Goal: Task Accomplishment & Management: Manage account settings

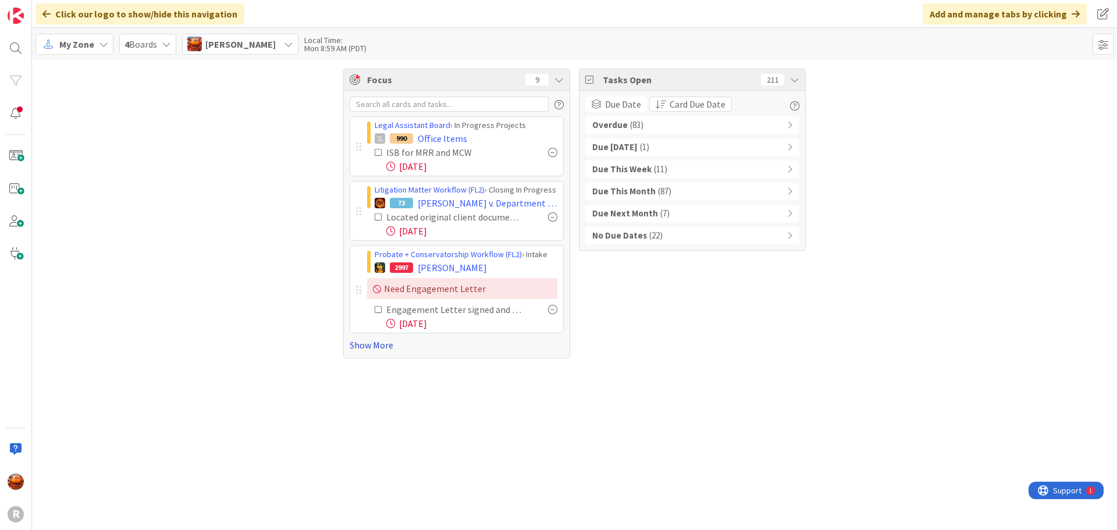
click at [365, 347] on link "Show More" at bounding box center [457, 345] width 214 height 14
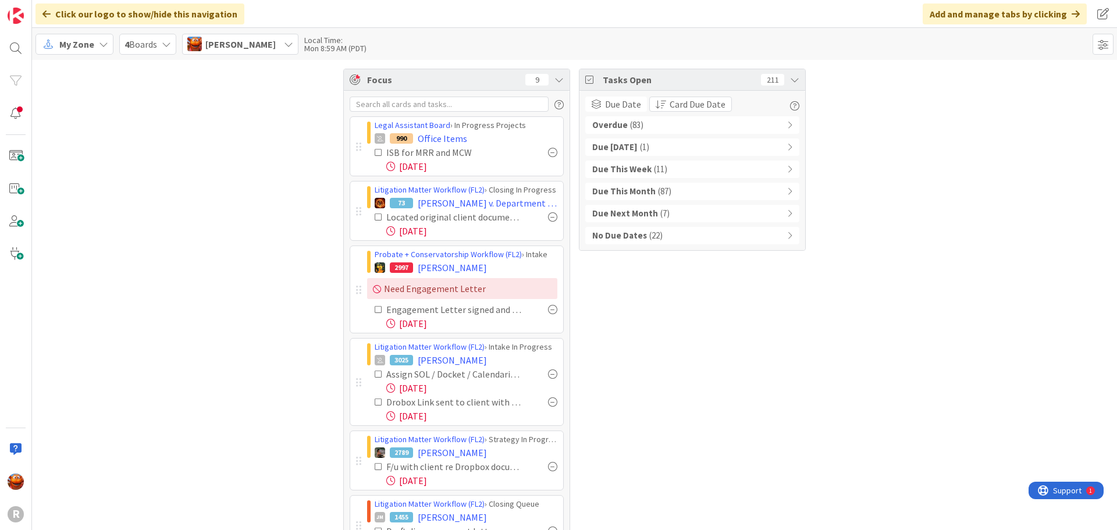
click at [704, 123] on div "Overdue ( 83 )" at bounding box center [692, 124] width 214 height 17
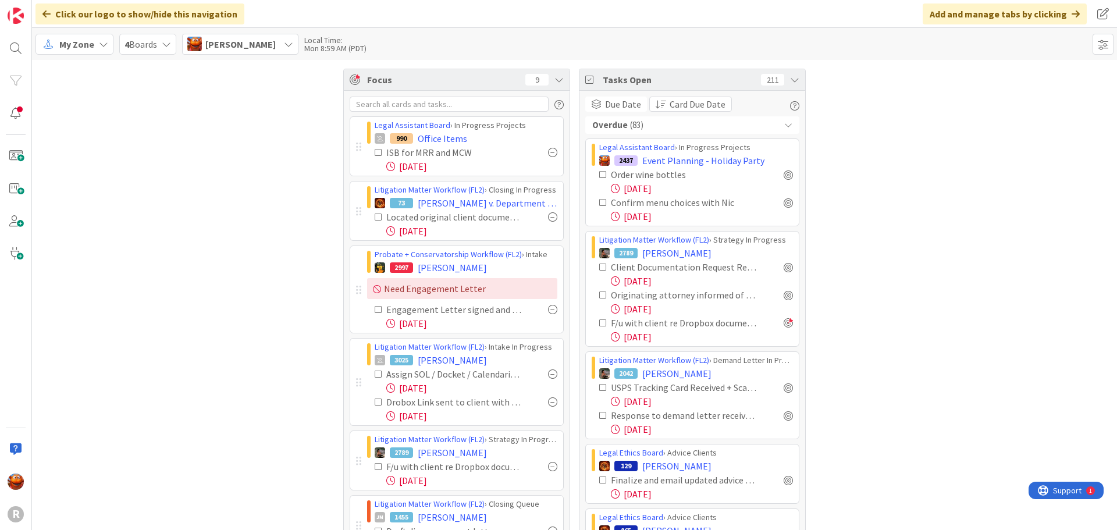
click at [792, 81] on icon at bounding box center [794, 79] width 9 height 9
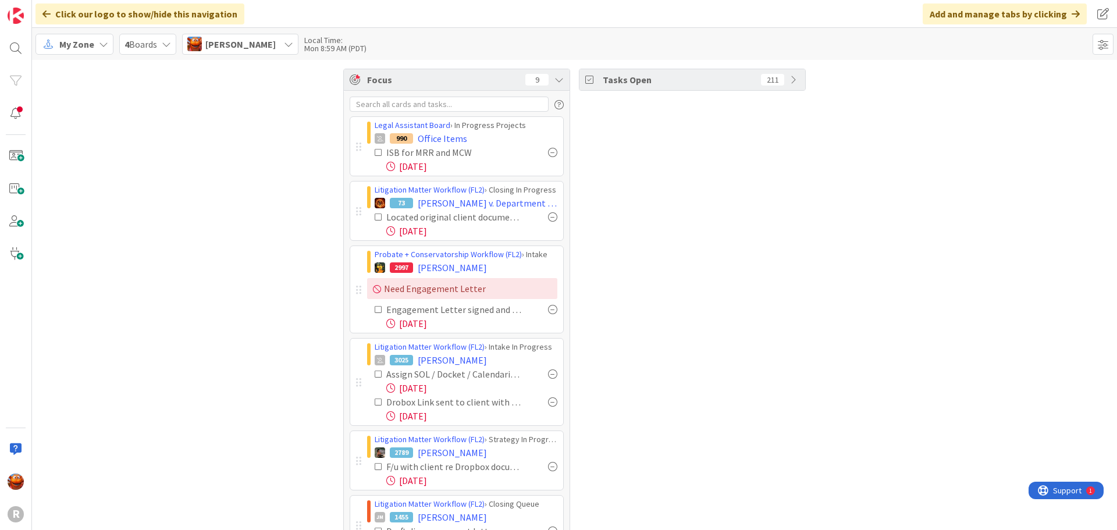
click at [792, 81] on icon at bounding box center [794, 79] width 9 height 9
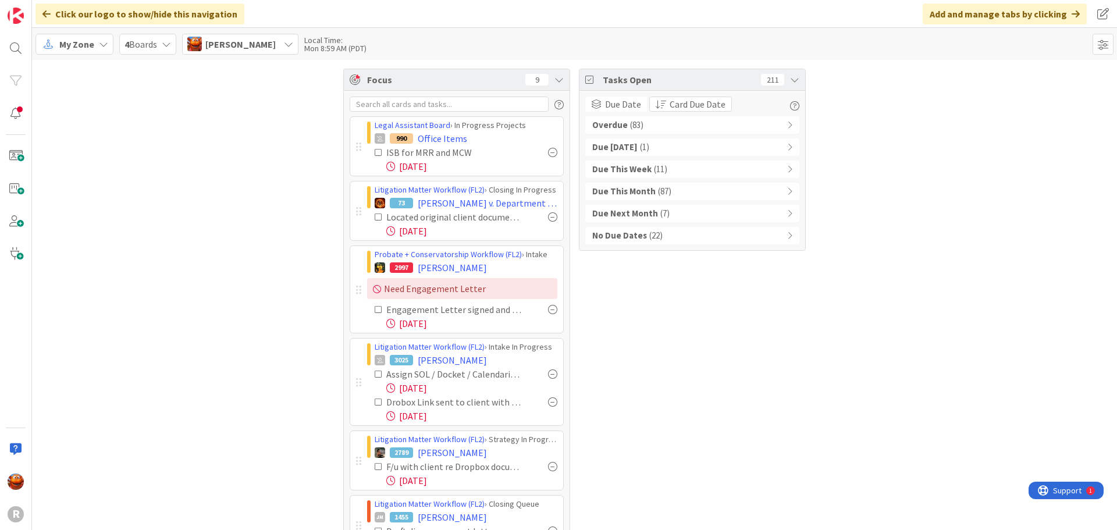
click at [660, 127] on div "Overdue ( 83 )" at bounding box center [692, 124] width 214 height 17
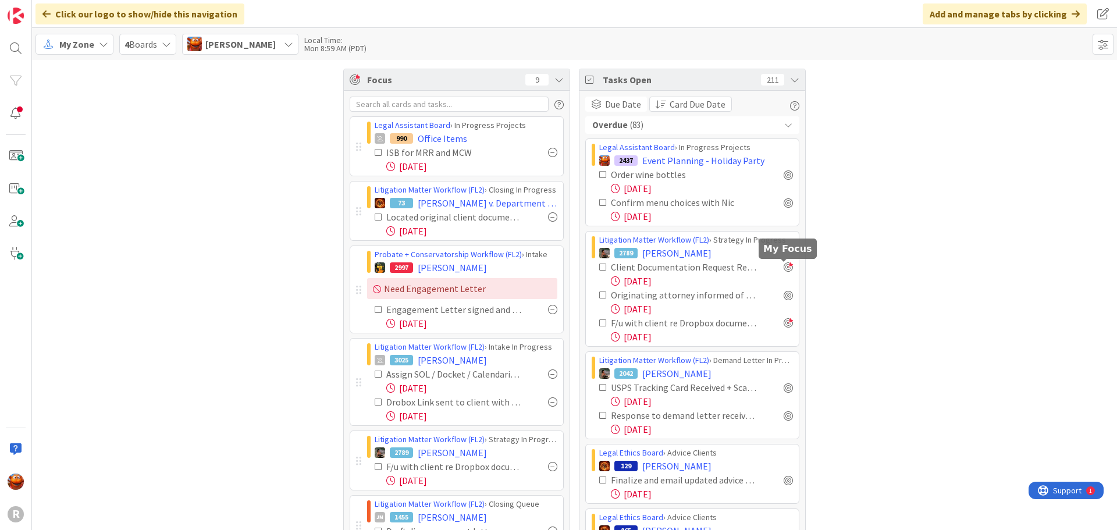
click at [783, 267] on div at bounding box center [787, 266] width 9 height 9
click at [80, 46] on span "My Zone" at bounding box center [76, 44] width 35 height 14
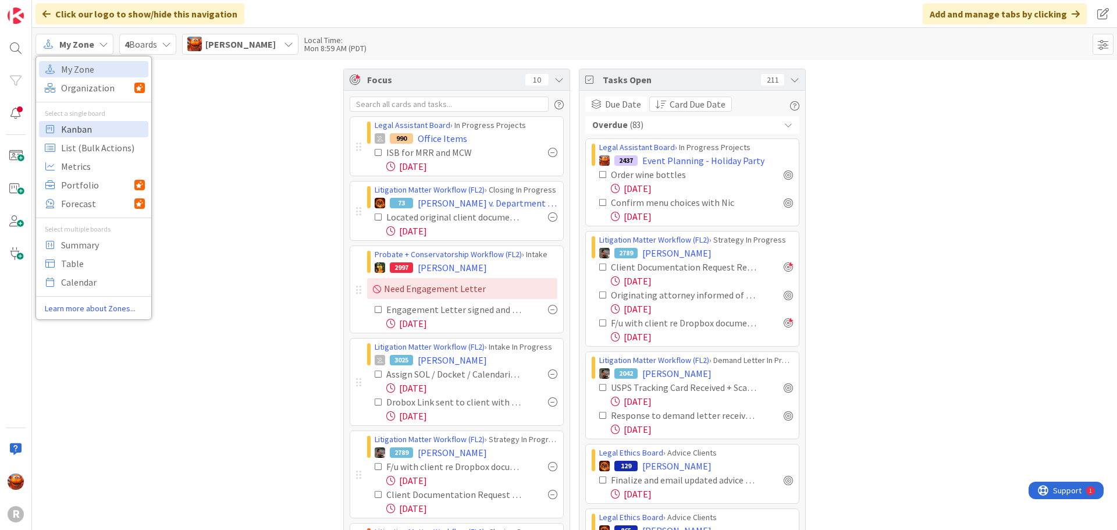
click at [86, 131] on span "Kanban" at bounding box center [103, 128] width 84 height 17
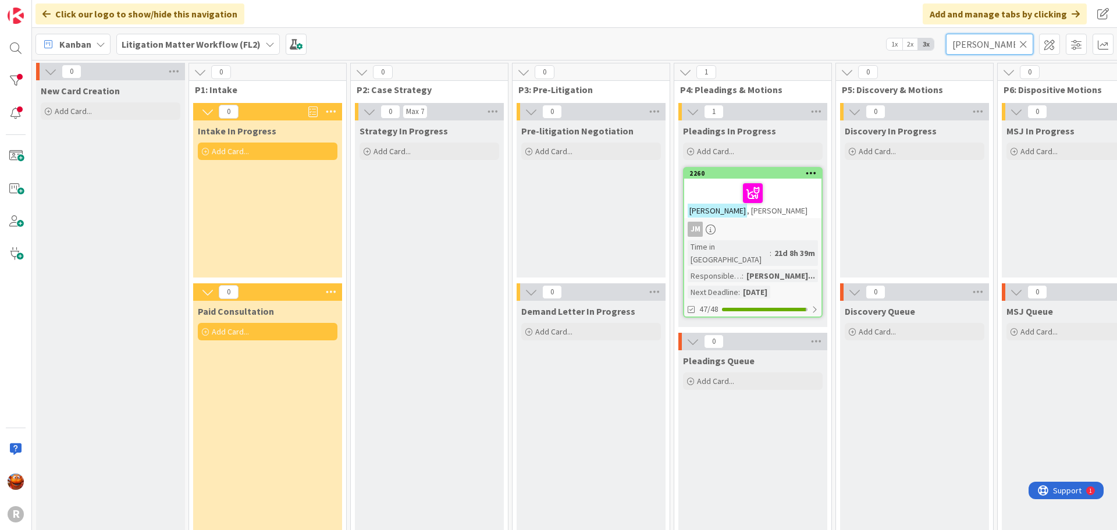
click at [967, 42] on input "barnts" at bounding box center [989, 44] width 87 height 21
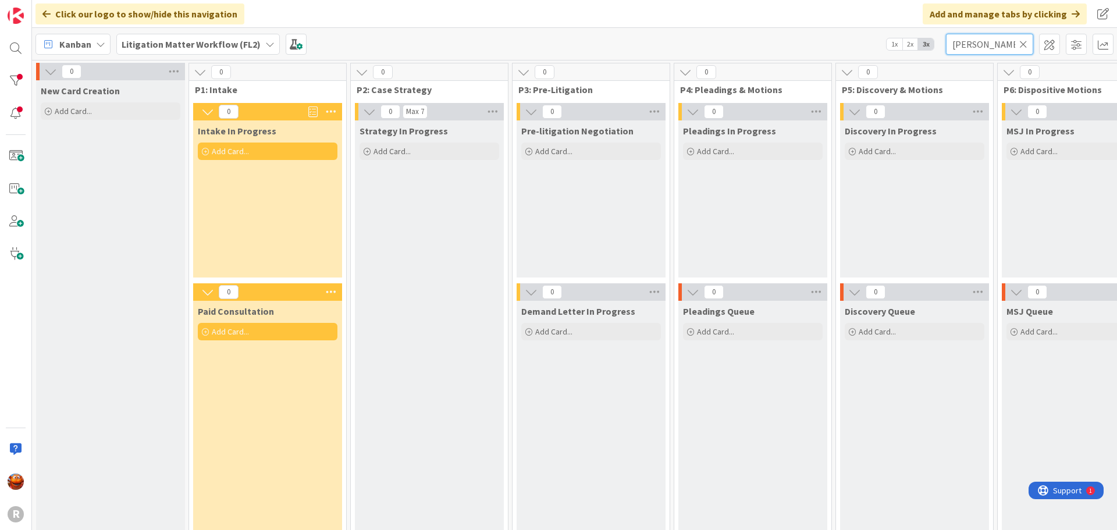
type input "janzen"
click at [161, 49] on b "Litigation Matter Workflow (FL2)" at bounding box center [191, 44] width 139 height 12
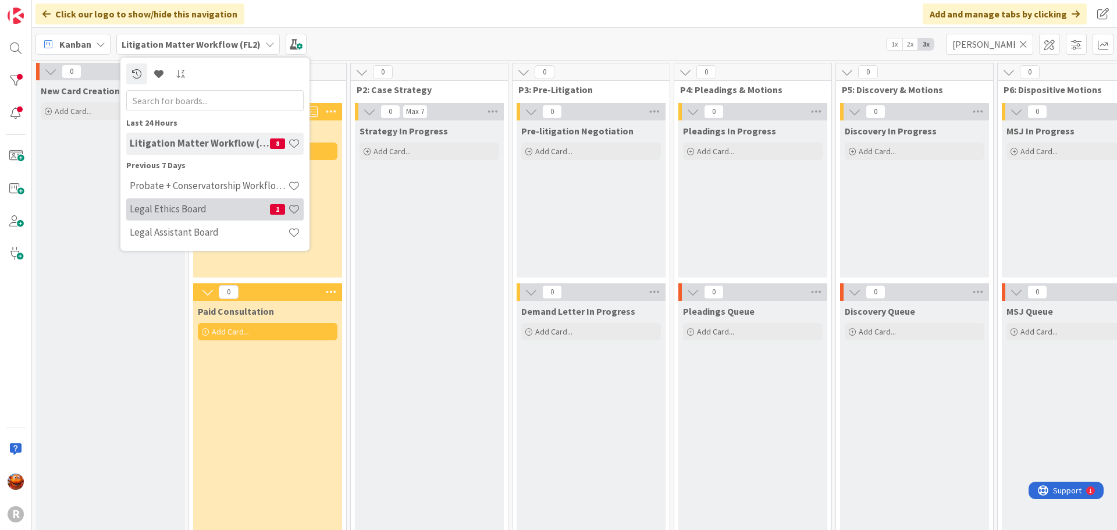
click at [171, 204] on h4 "Legal Ethics Board" at bounding box center [200, 209] width 140 height 12
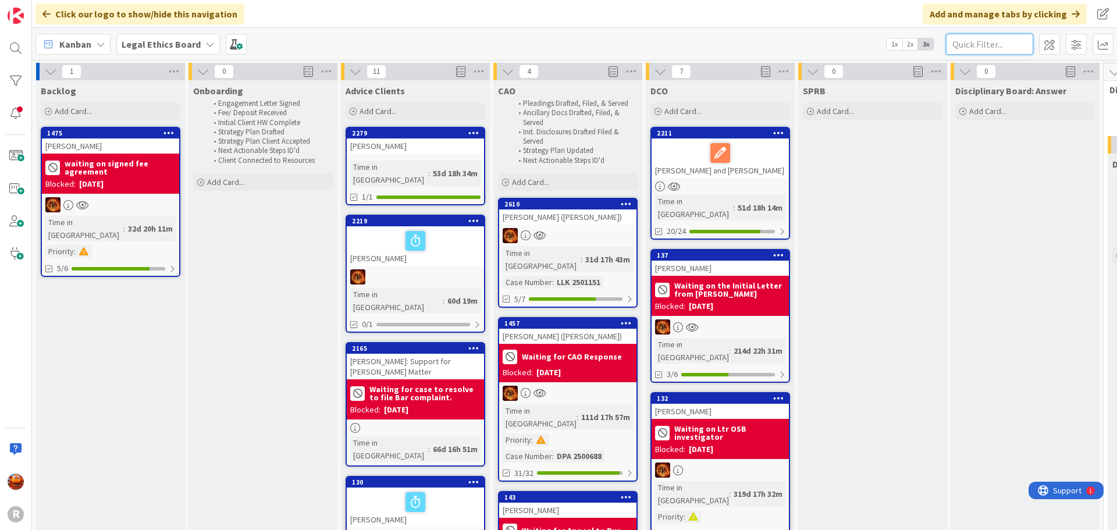
click at [978, 47] on input "text" at bounding box center [989, 44] width 87 height 21
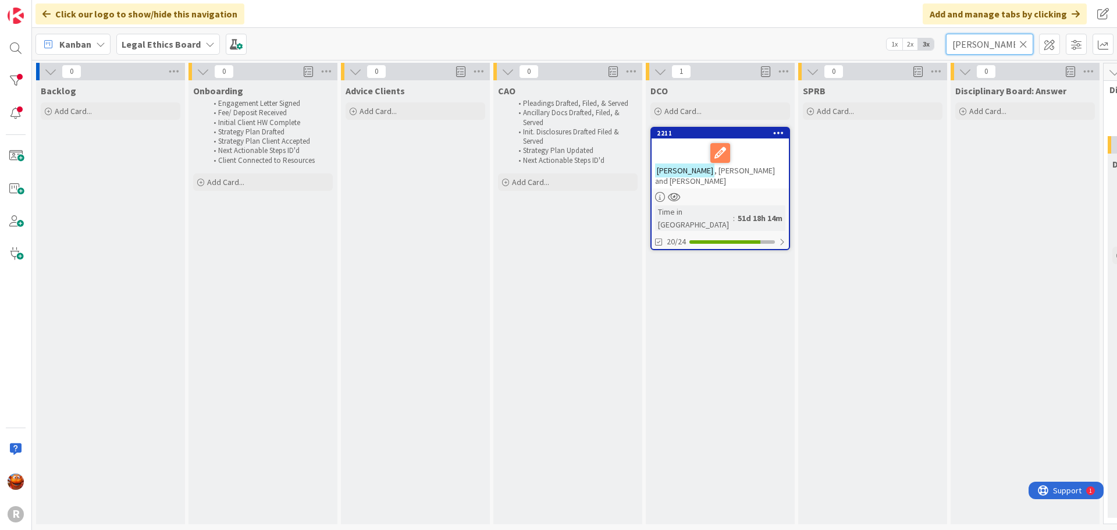
type input "janzen"
click at [716, 181] on div "2211 Janzen , Caroline and Paul Time in Column : 51d 18h 14m 20/24" at bounding box center [720, 188] width 140 height 123
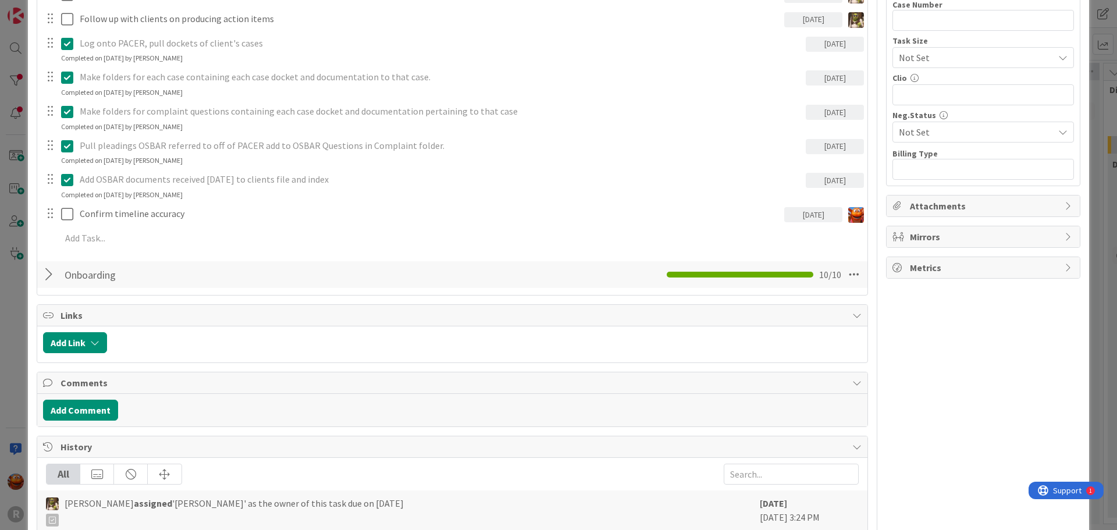
scroll to position [465, 0]
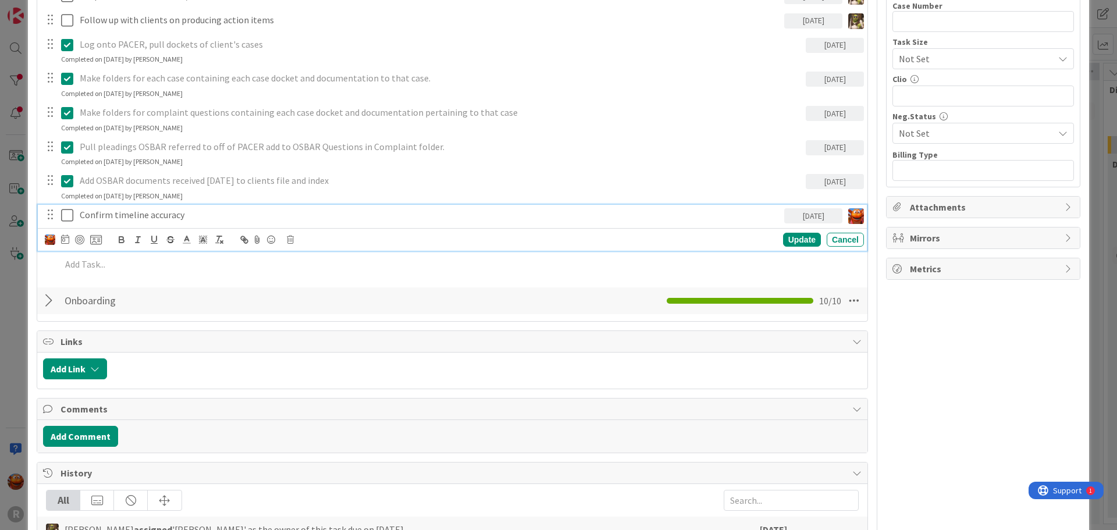
click at [155, 219] on p "Confirm timeline accuracy" at bounding box center [430, 214] width 700 height 13
click at [80, 244] on div at bounding box center [79, 239] width 9 height 9
click at [13, 190] on div "ID 2211 Legal Ethics Board DCO Title 25 / 128 Janzen, Caroline and Paul Descrip…" at bounding box center [558, 265] width 1117 height 530
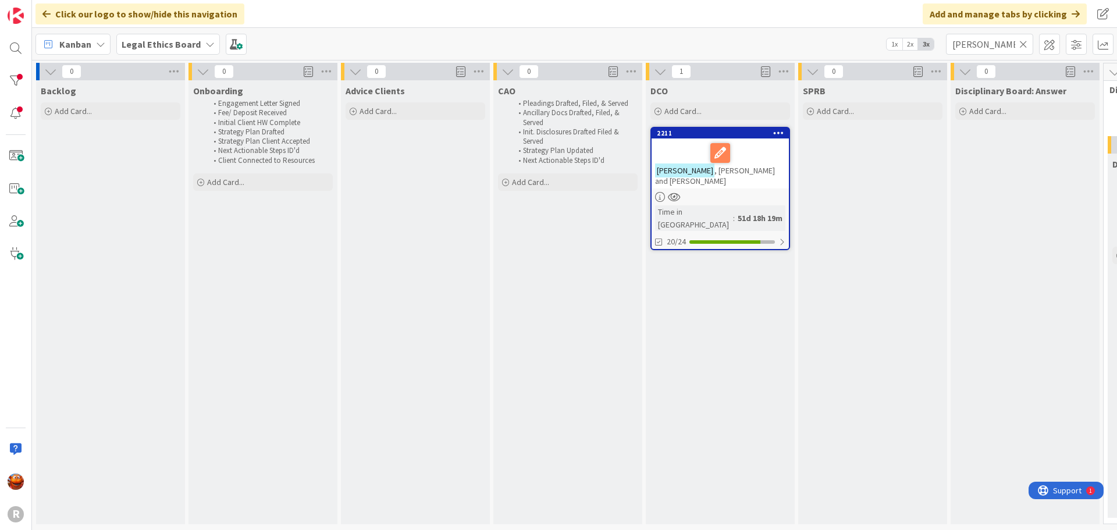
click at [1020, 43] on icon at bounding box center [1023, 44] width 8 height 10
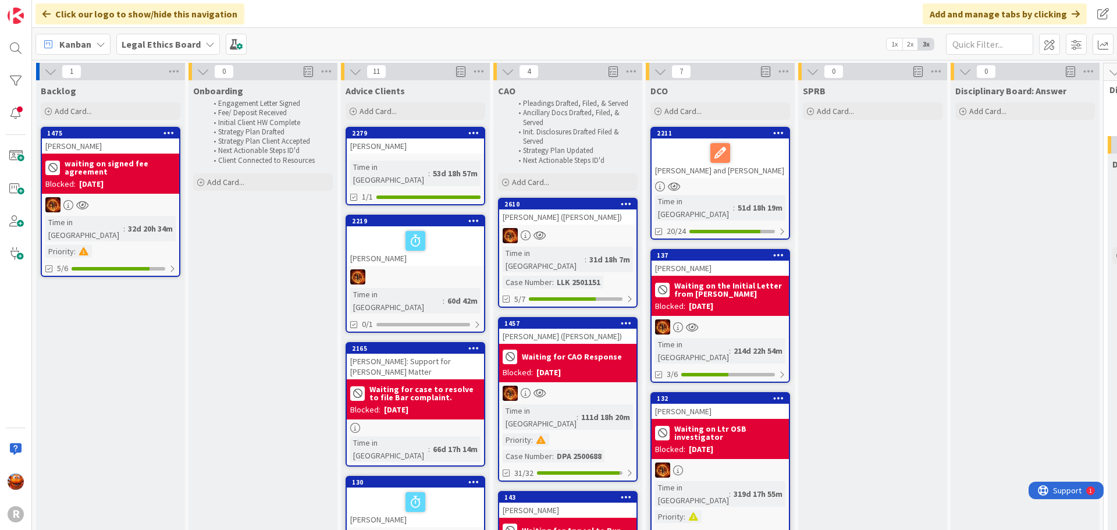
click at [138, 40] on b "Legal Ethics Board" at bounding box center [161, 44] width 79 height 12
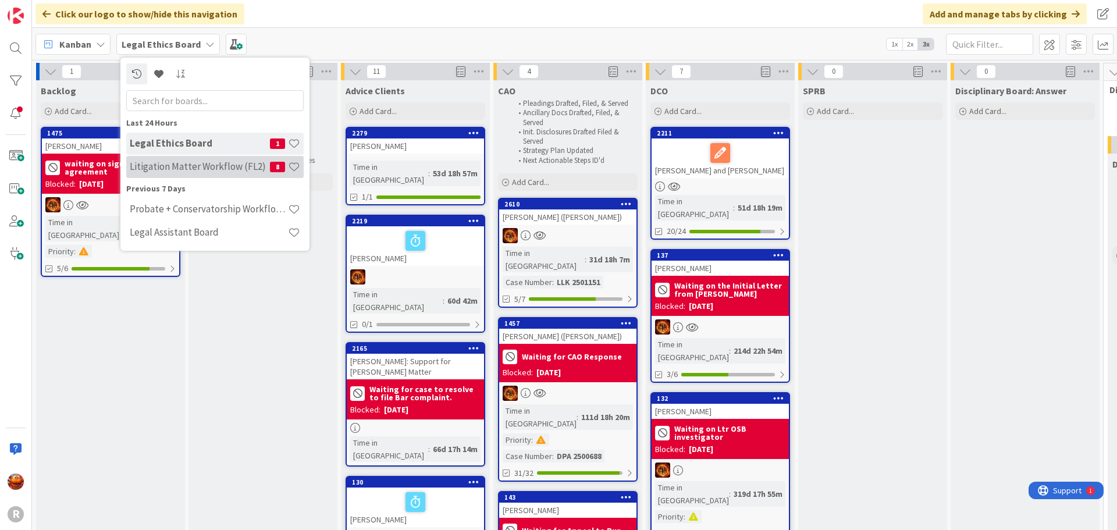
click at [161, 167] on h4 "Litigation Matter Workflow (FL2)" at bounding box center [200, 167] width 140 height 12
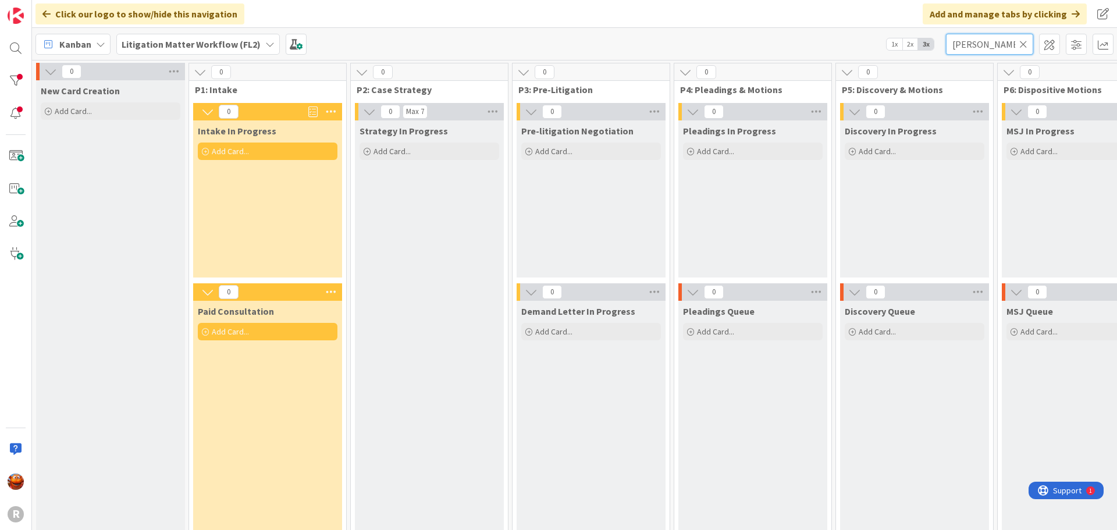
drag, startPoint x: 999, startPoint y: 40, endPoint x: 637, endPoint y: 5, distance: 363.4
click at [637, 5] on div "Click our logo to show/hide this navigation Add and manage tabs by clicking Kan…" at bounding box center [574, 265] width 1085 height 530
type input "nodrling"
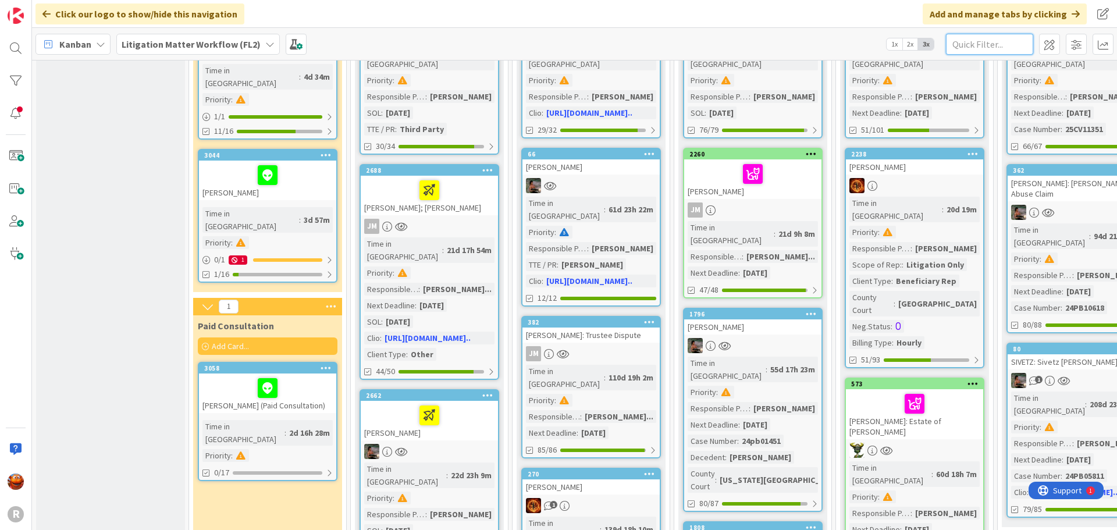
scroll to position [174, 0]
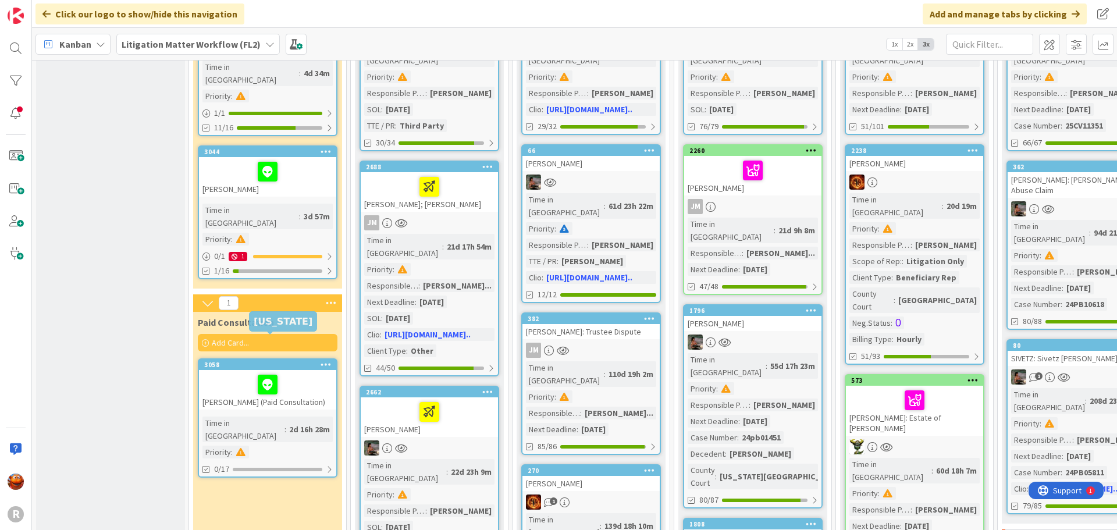
click at [313, 376] on div "PAULUS, Nicole (Paid Consultation)" at bounding box center [267, 390] width 137 height 40
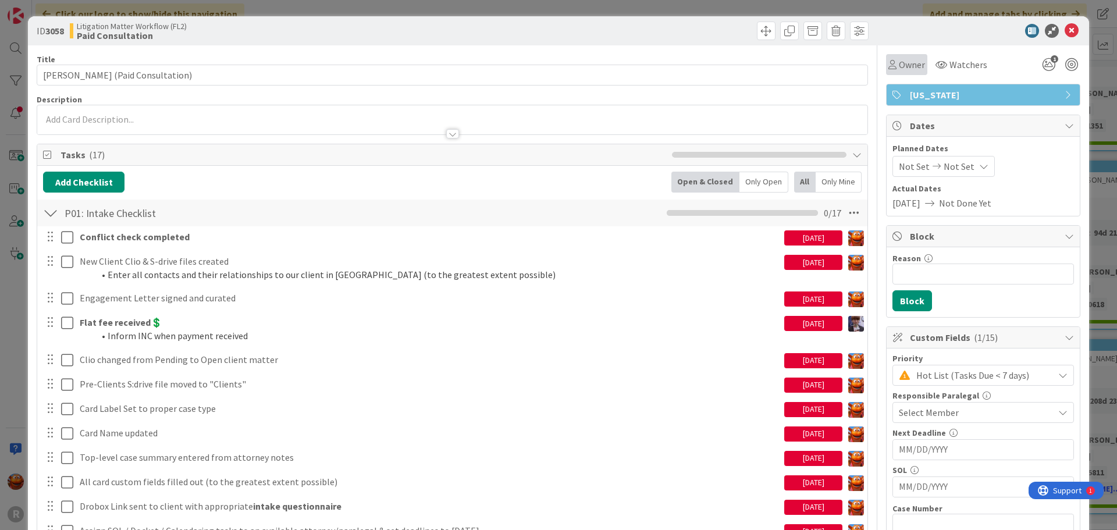
click at [899, 60] on span "Owner" at bounding box center [912, 65] width 26 height 14
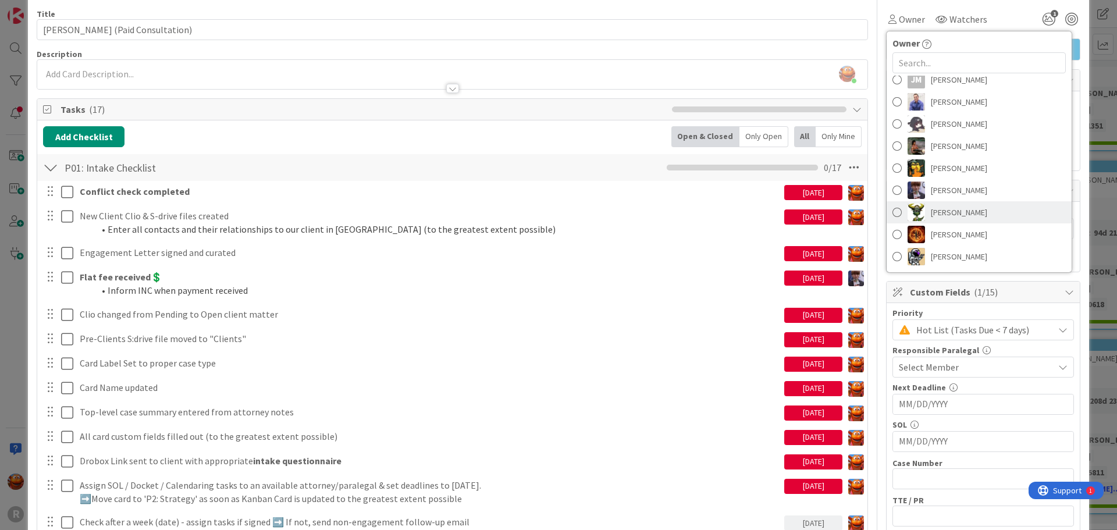
scroll to position [58, 0]
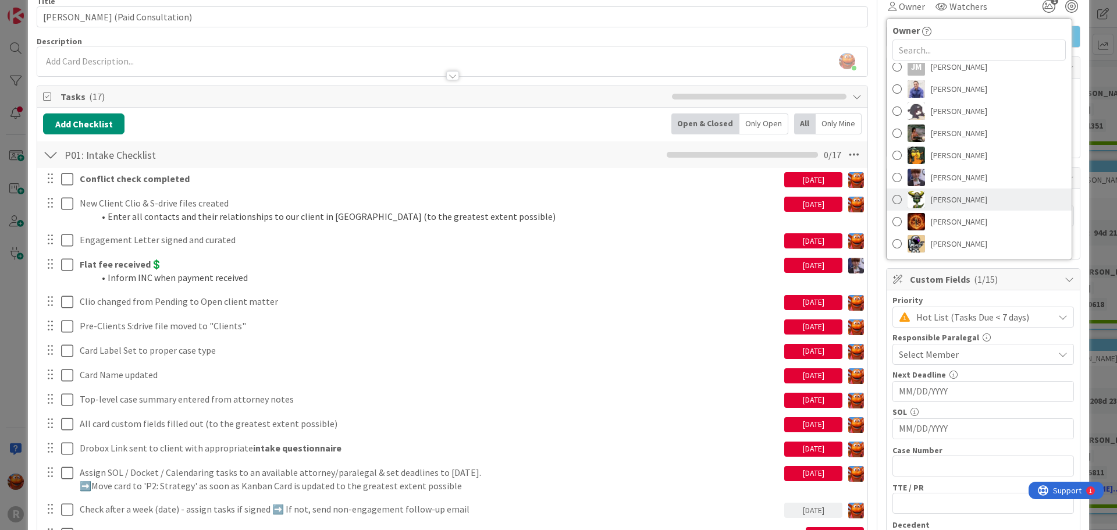
click at [943, 206] on span "Nic Corbett" at bounding box center [959, 199] width 56 height 17
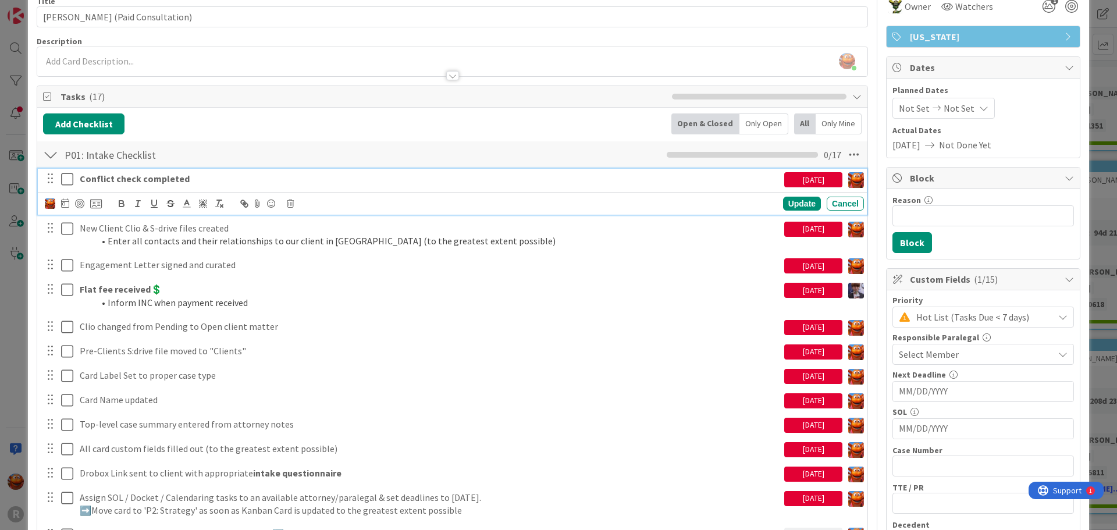
click at [66, 180] on icon at bounding box center [67, 179] width 12 height 14
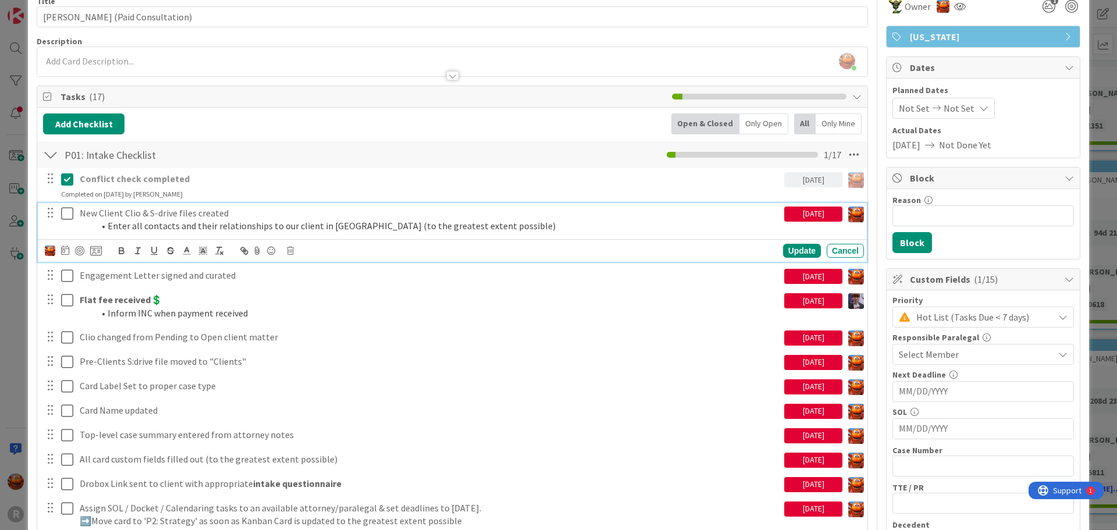
click at [64, 208] on icon at bounding box center [67, 213] width 12 height 14
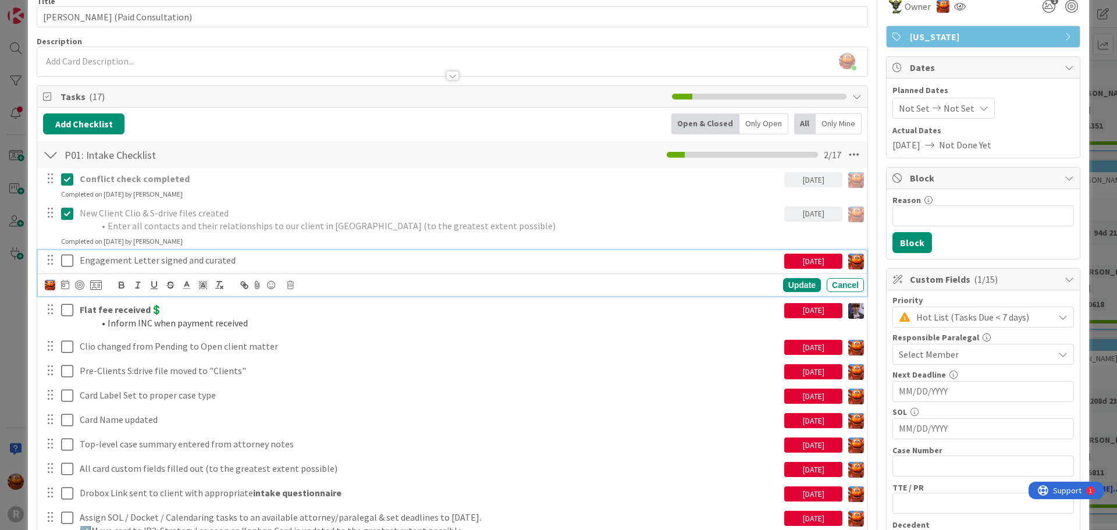
click at [65, 258] on icon at bounding box center [67, 261] width 12 height 14
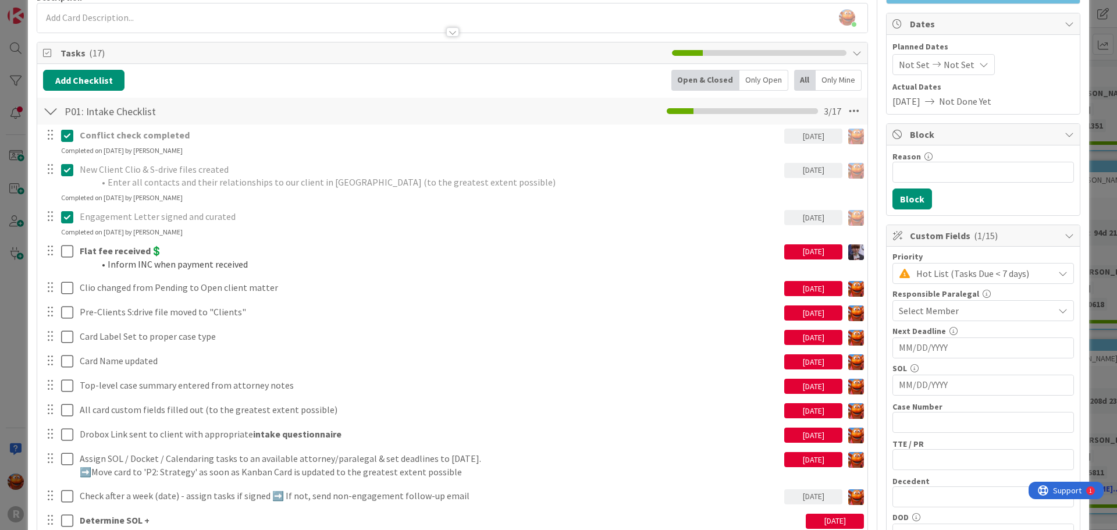
scroll to position [233, 0]
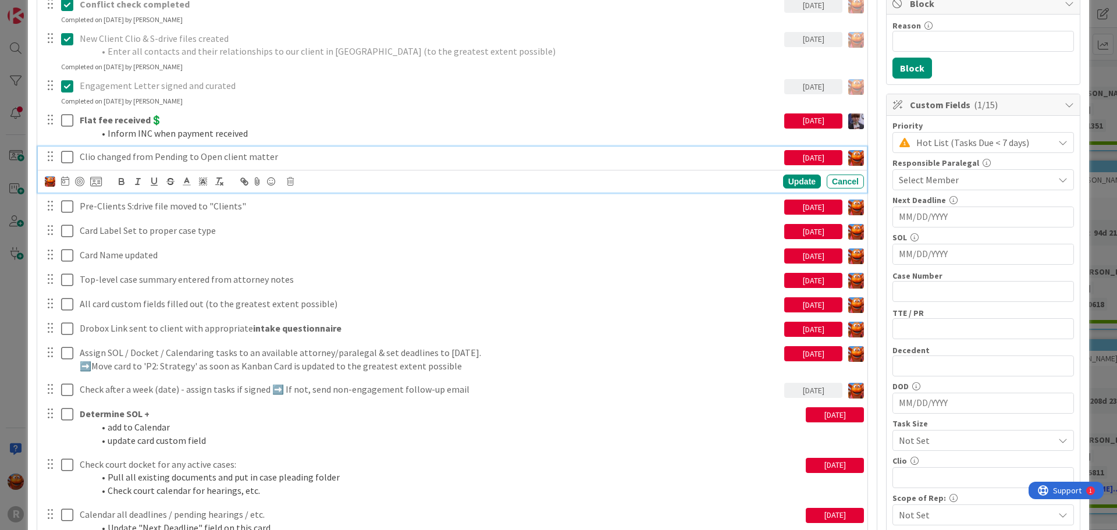
click at [64, 161] on icon at bounding box center [67, 157] width 12 height 14
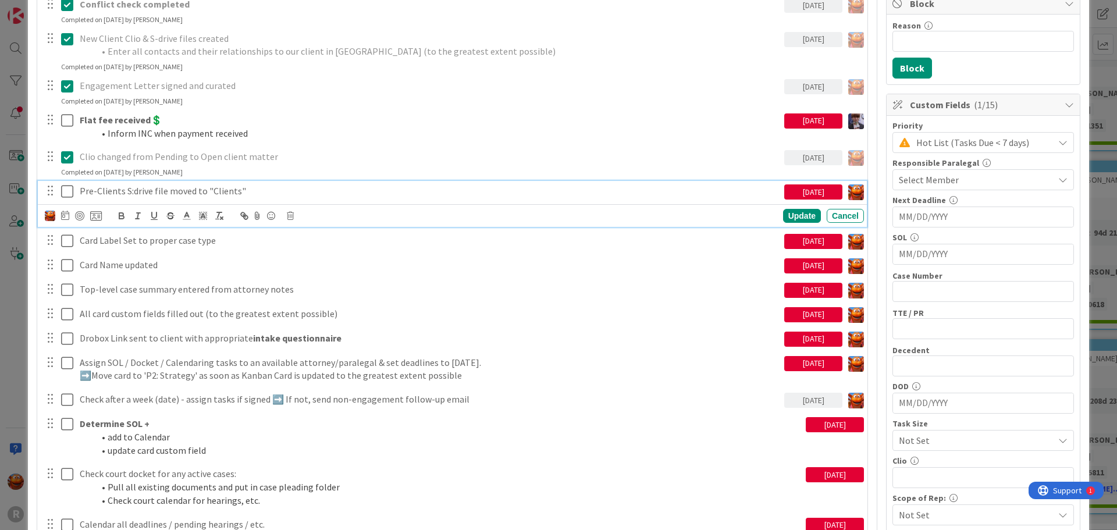
click at [63, 190] on icon at bounding box center [67, 191] width 12 height 14
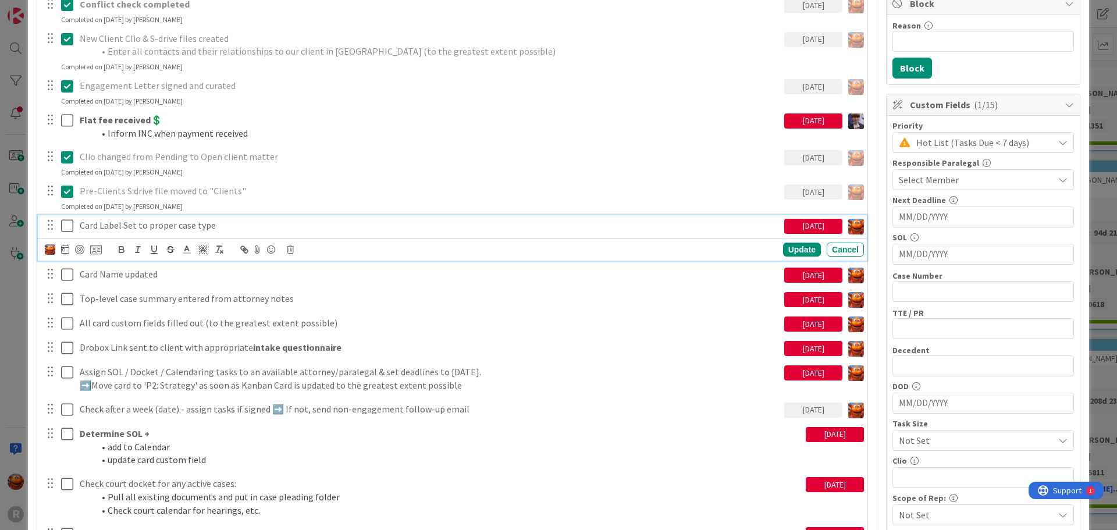
click at [66, 223] on icon at bounding box center [67, 226] width 12 height 14
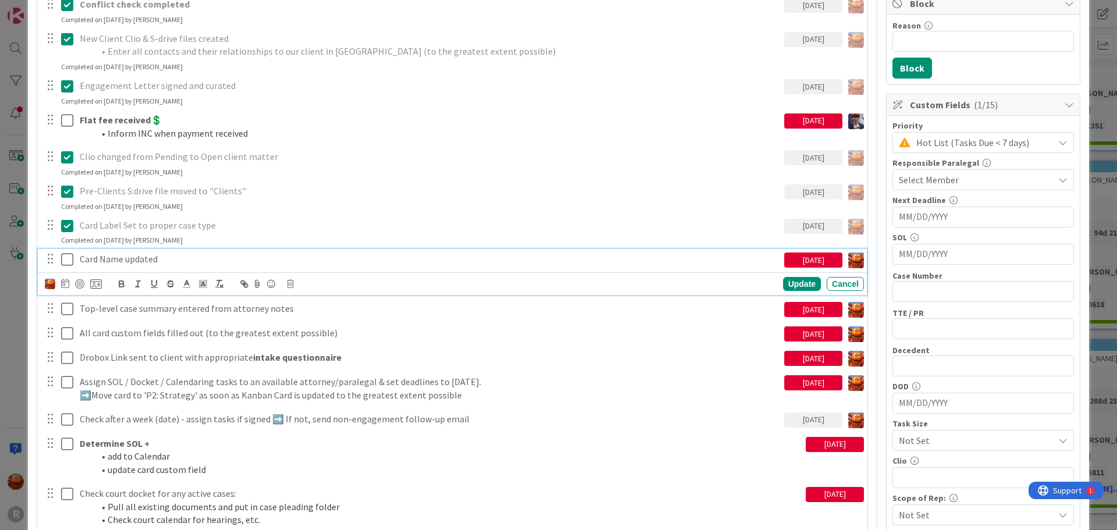
click at [63, 258] on icon at bounding box center [67, 259] width 12 height 14
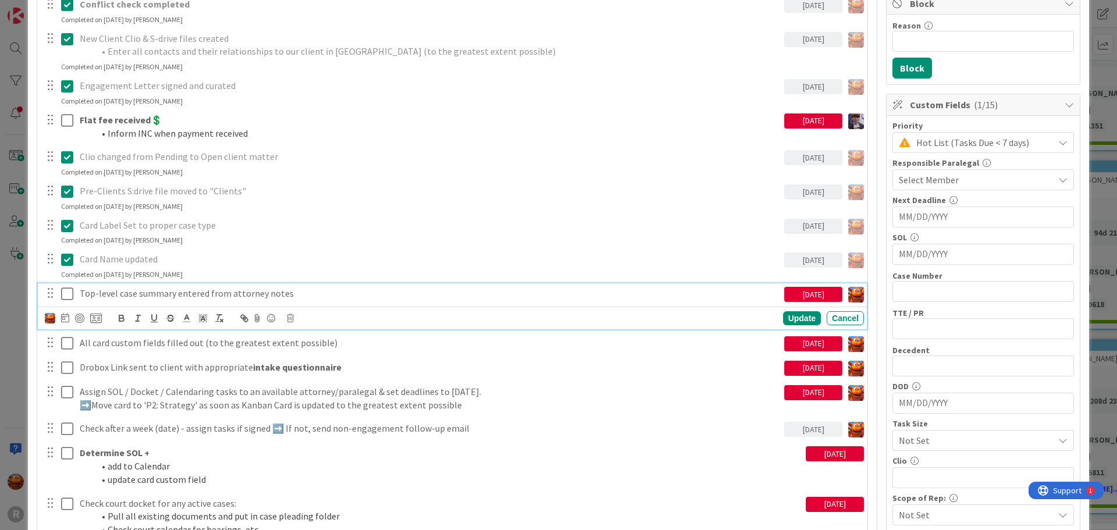
click at [70, 295] on icon at bounding box center [67, 294] width 12 height 14
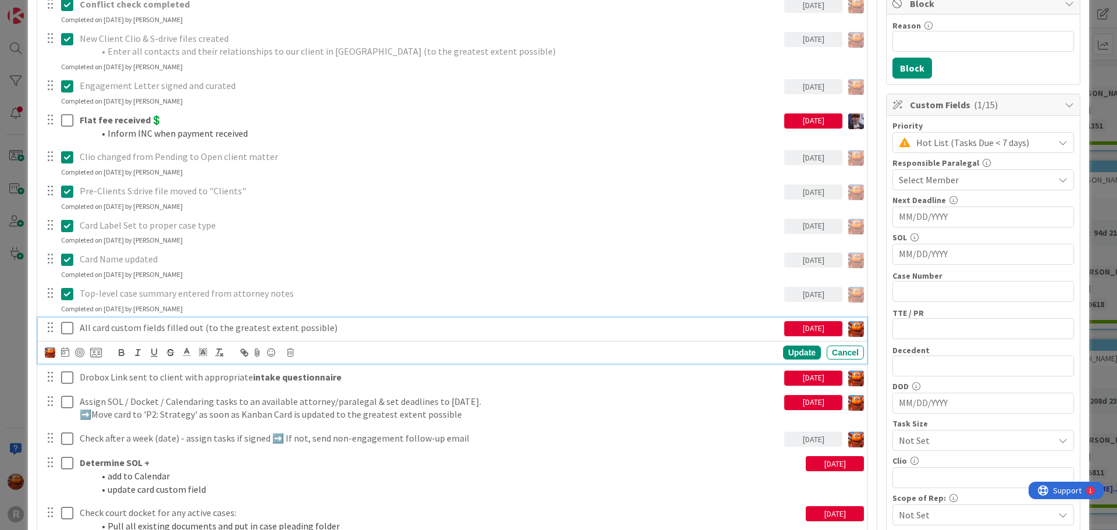
click at [69, 323] on icon at bounding box center [67, 328] width 12 height 14
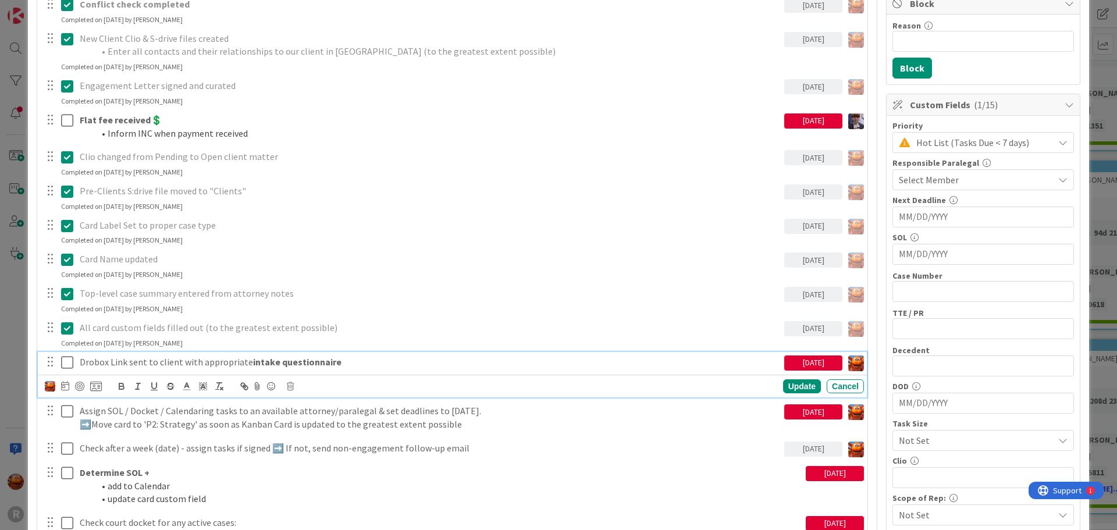
click at [109, 365] on p "Drobox Link sent to client with appropriate intake questionnaire" at bounding box center [430, 361] width 700 height 13
click at [289, 388] on icon at bounding box center [290, 386] width 7 height 8
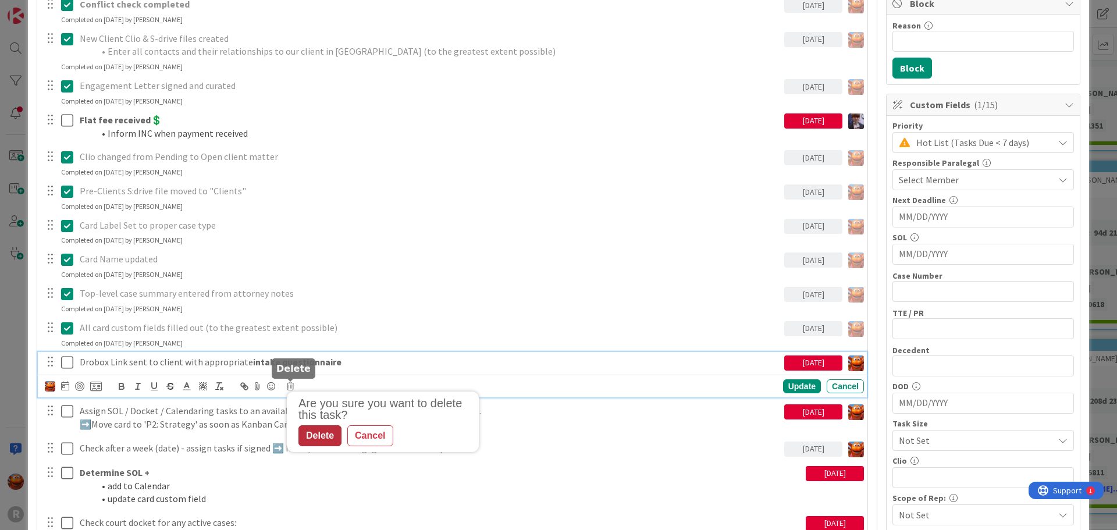
click at [336, 444] on div "Delete" at bounding box center [319, 435] width 43 height 21
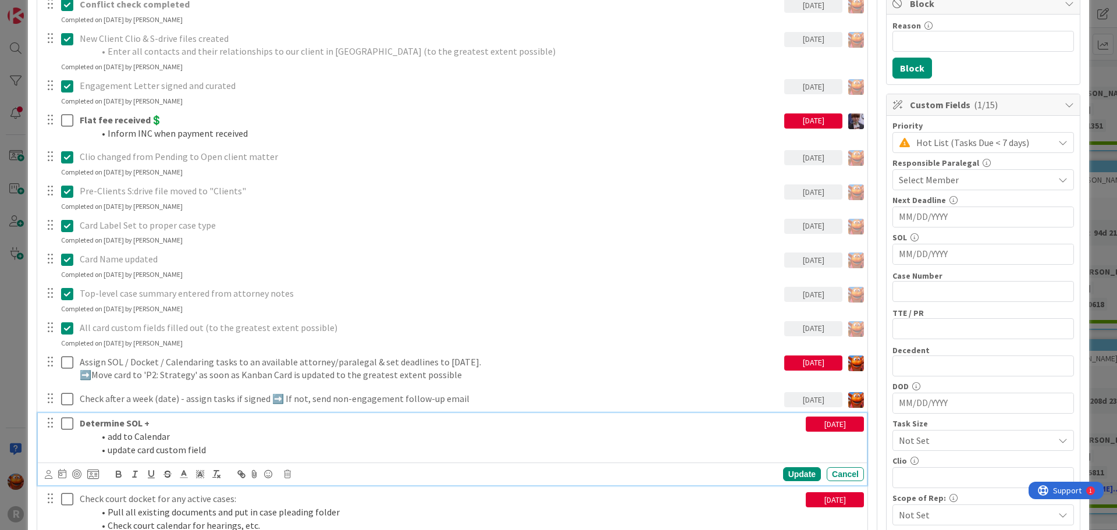
click at [324, 439] on li "add to Calendar" at bounding box center [447, 436] width 707 height 13
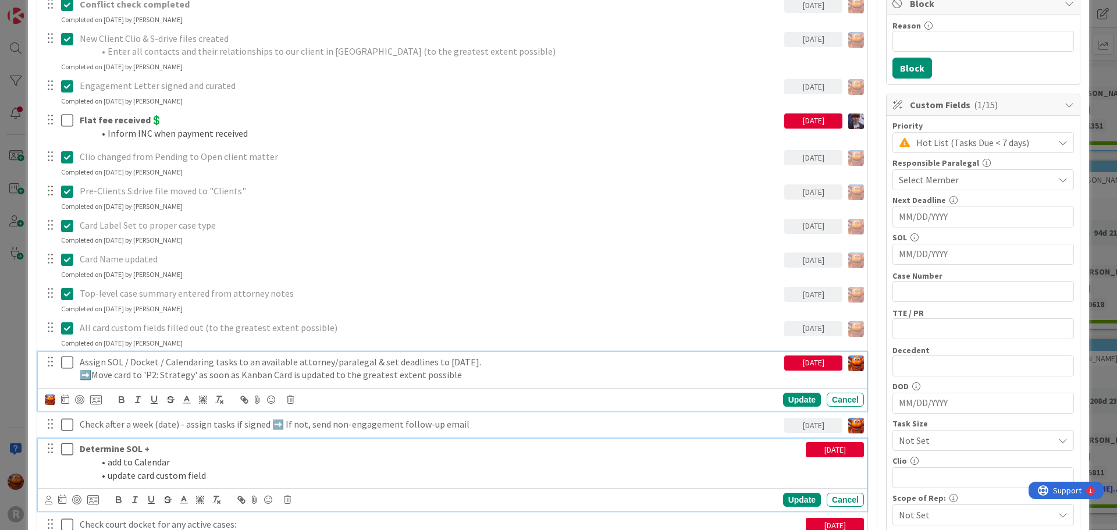
click at [129, 368] on div "Assign SOL / Docket / Calendaring tasks to an available attorney/paralegal & se…" at bounding box center [452, 381] width 829 height 59
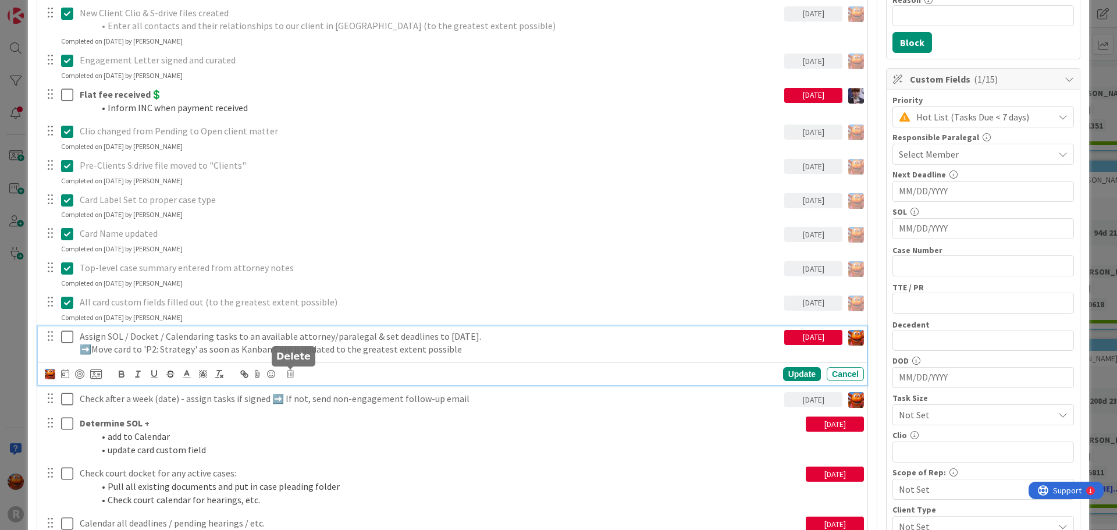
click at [294, 375] on div "Update Cancel" at bounding box center [454, 374] width 819 height 16
click at [292, 375] on icon at bounding box center [290, 374] width 7 height 8
click at [326, 418] on div "Delete" at bounding box center [319, 423] width 43 height 21
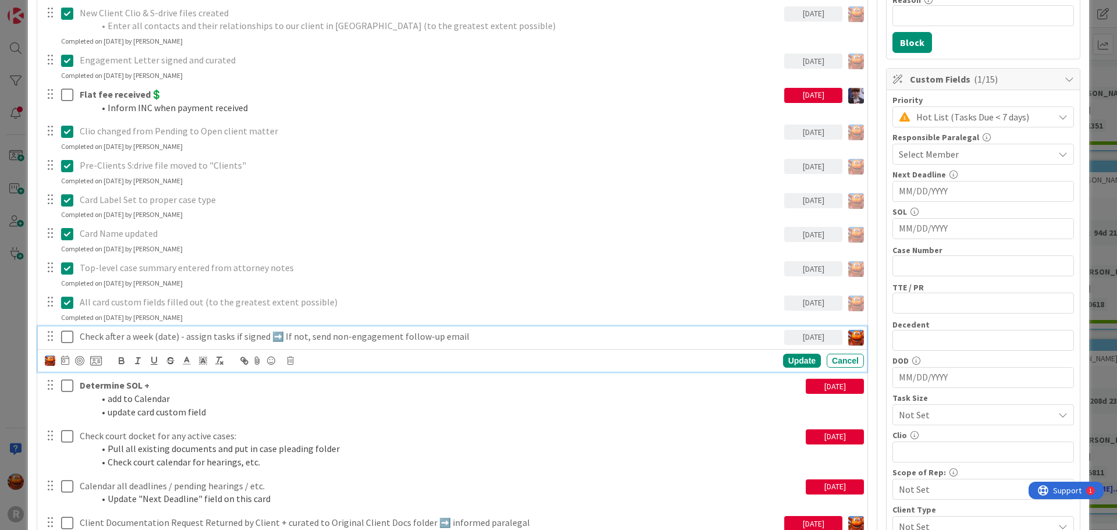
click at [254, 342] on p "Check after a week (date) - assign tasks if signed ➡️ If not, send non-engageme…" at bounding box center [430, 336] width 700 height 13
click at [293, 364] on icon at bounding box center [290, 361] width 7 height 8
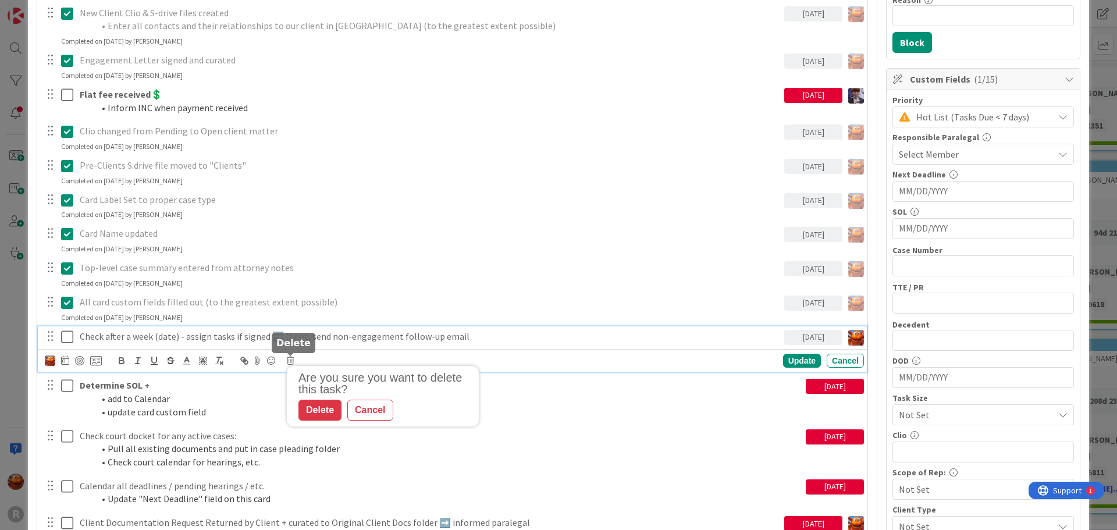
click at [315, 421] on div "Are you sure you want to delete this task? Delete Cancel" at bounding box center [383, 396] width 192 height 60
click at [317, 408] on div "Delete" at bounding box center [319, 410] width 43 height 21
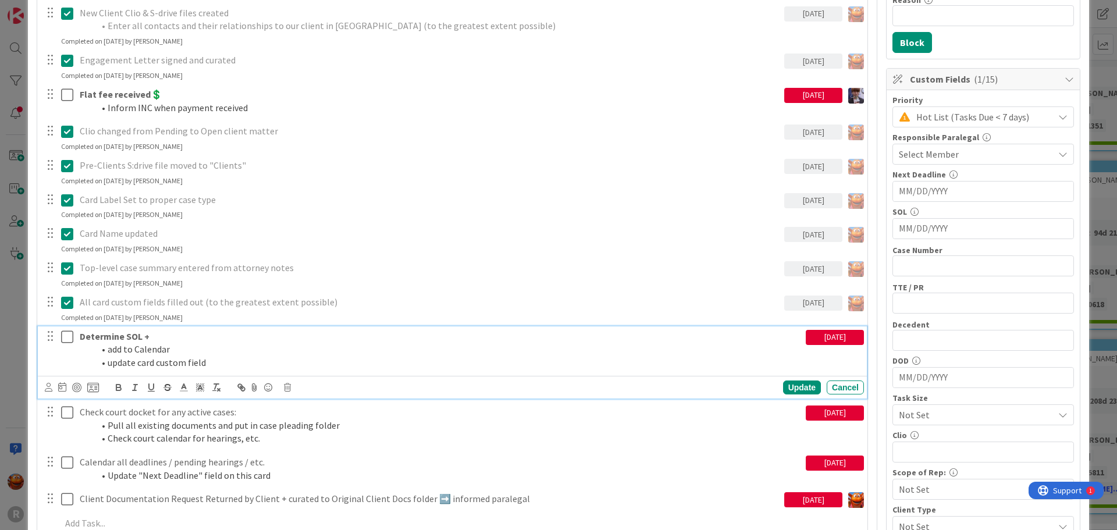
click at [170, 341] on p "Determine SOL +" at bounding box center [440, 336] width 721 height 13
click at [283, 384] on div "Update Cancel" at bounding box center [454, 387] width 819 height 16
click at [289, 389] on icon at bounding box center [287, 387] width 7 height 8
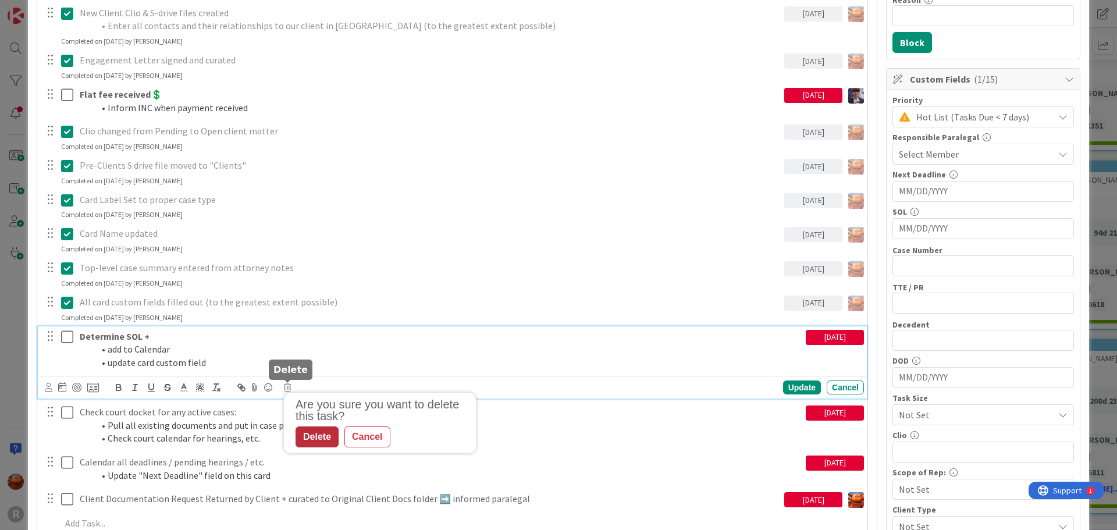
click at [315, 441] on div "Delete" at bounding box center [316, 436] width 43 height 21
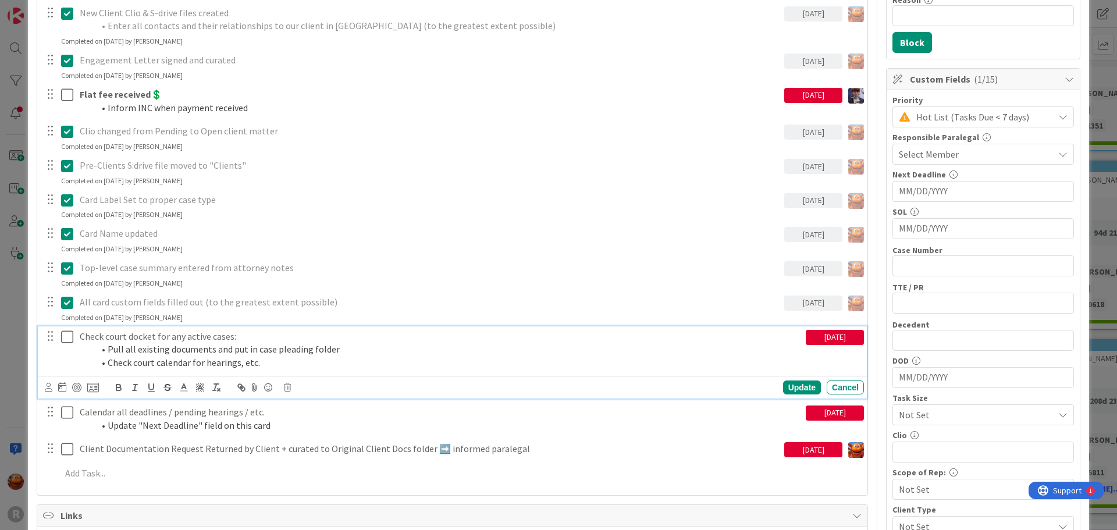
click at [201, 354] on li "Pull all existing documents and put in case pleading folder" at bounding box center [447, 349] width 707 height 13
click at [288, 390] on icon at bounding box center [287, 387] width 7 height 8
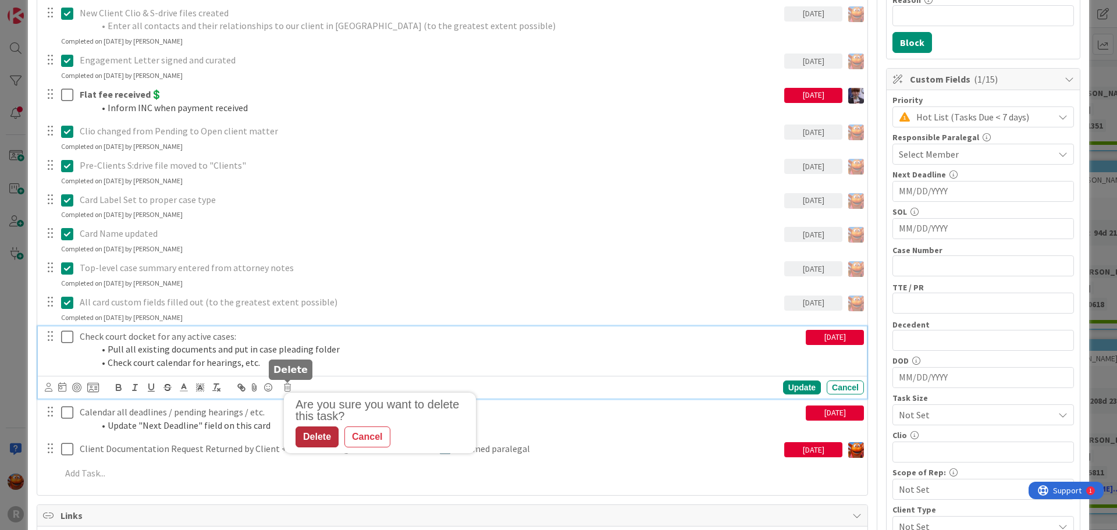
click at [319, 437] on div "Delete" at bounding box center [316, 436] width 43 height 21
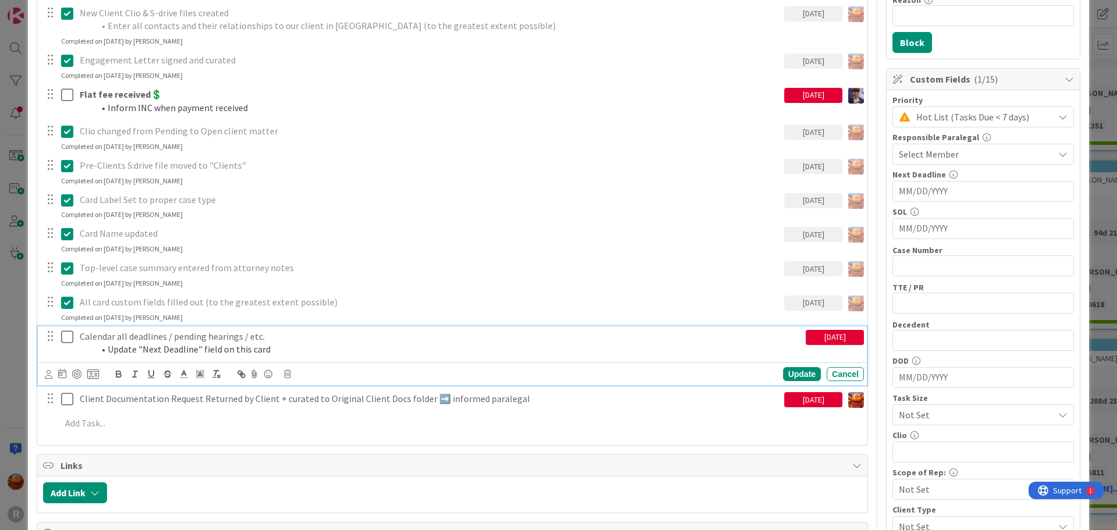
click at [213, 341] on p "Calendar all deadlines / pending hearings / etc." at bounding box center [440, 336] width 721 height 13
click at [290, 373] on icon at bounding box center [287, 374] width 7 height 8
click at [302, 425] on div "Delete" at bounding box center [316, 423] width 43 height 21
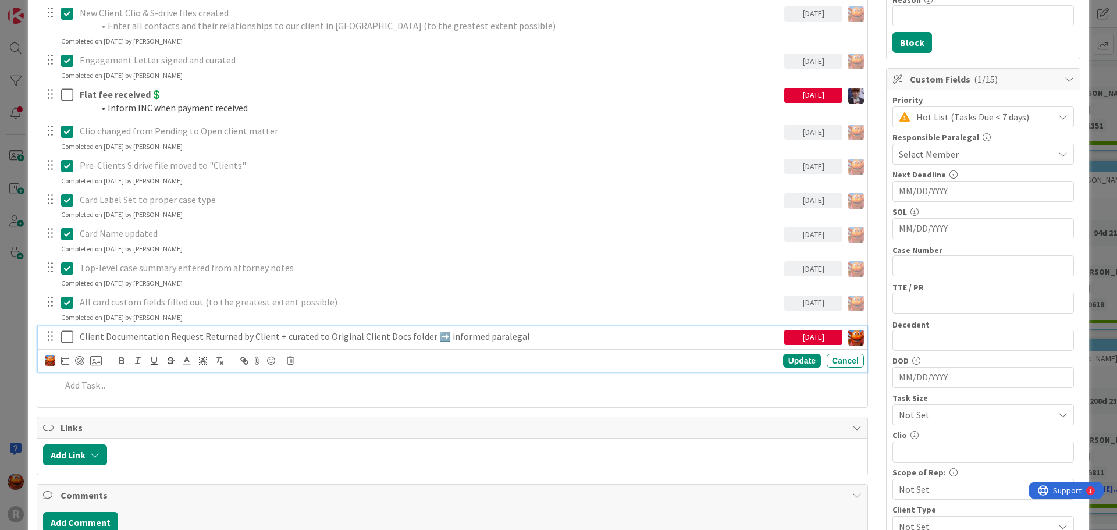
drag, startPoint x: 187, startPoint y: 334, endPoint x: 197, endPoint y: 336, distance: 10.7
click at [196, 336] on p "Client Documentation Request Returned by Client + curated to Original Client Do…" at bounding box center [430, 336] width 700 height 13
click at [289, 359] on icon at bounding box center [290, 361] width 7 height 8
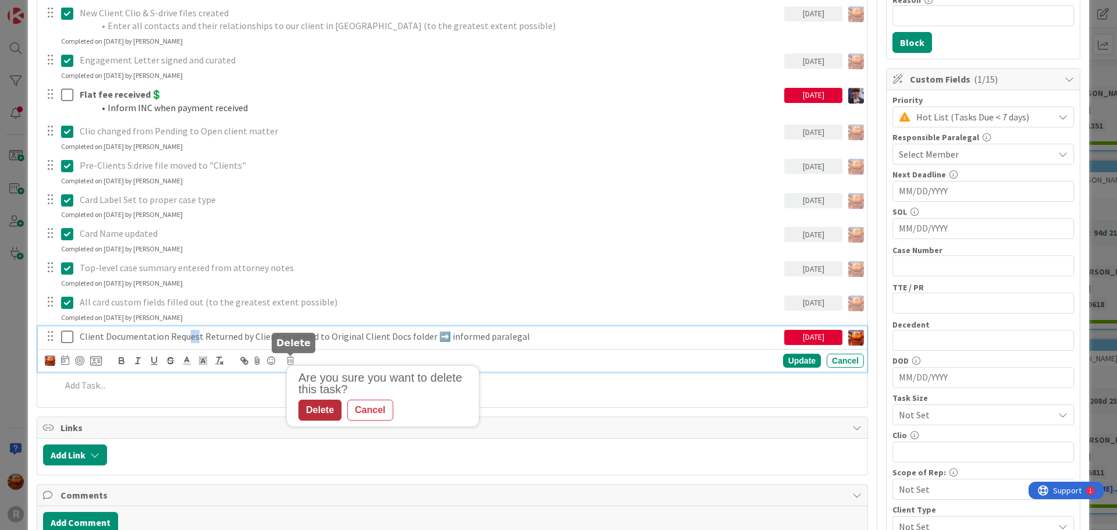
click at [316, 408] on div "Delete" at bounding box center [319, 410] width 43 height 21
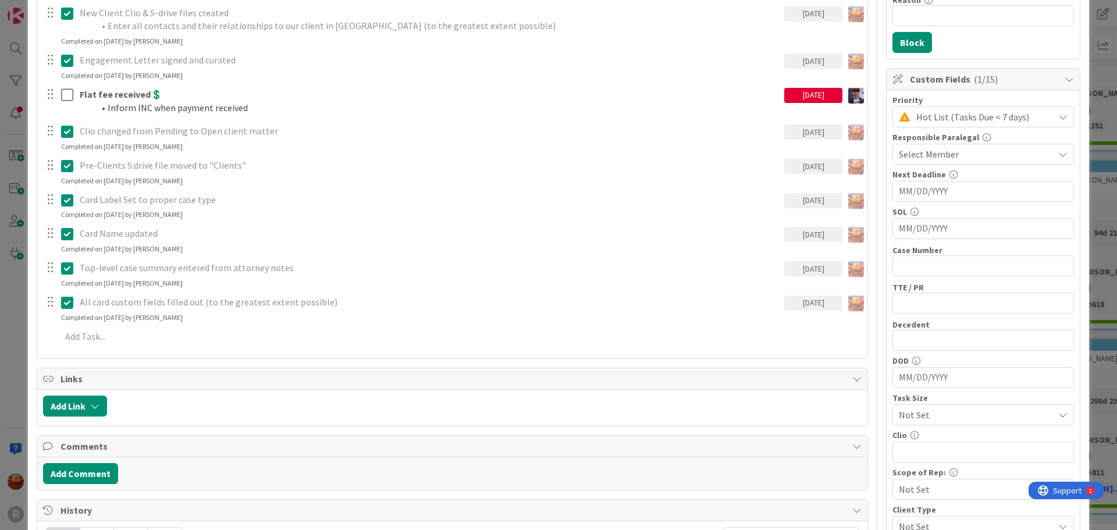
scroll to position [0, 0]
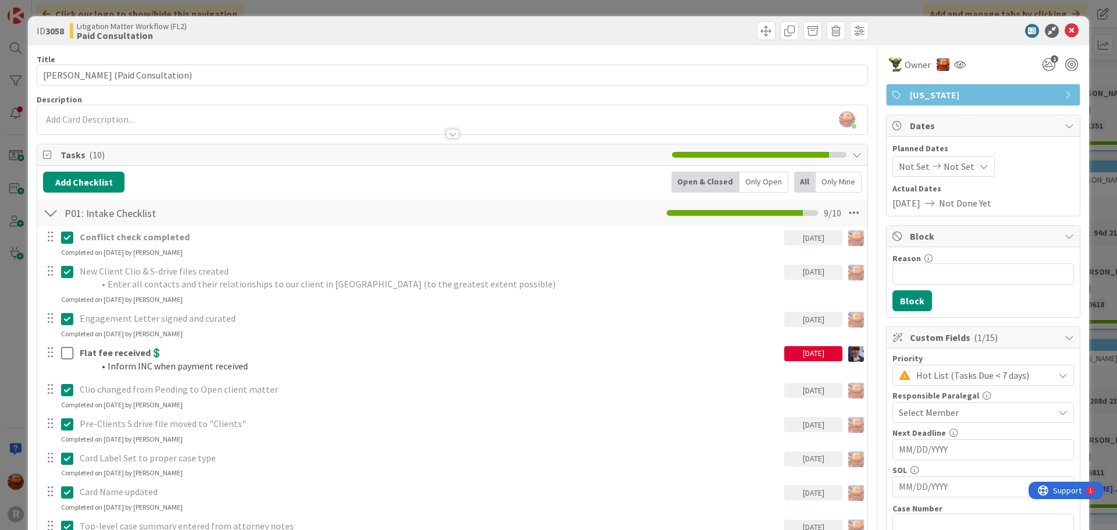
click at [11, 154] on div "ID 3058 Litigation Matter Workflow (FL2) Paid Consultation Title 34 / 128 PAULU…" at bounding box center [558, 265] width 1117 height 530
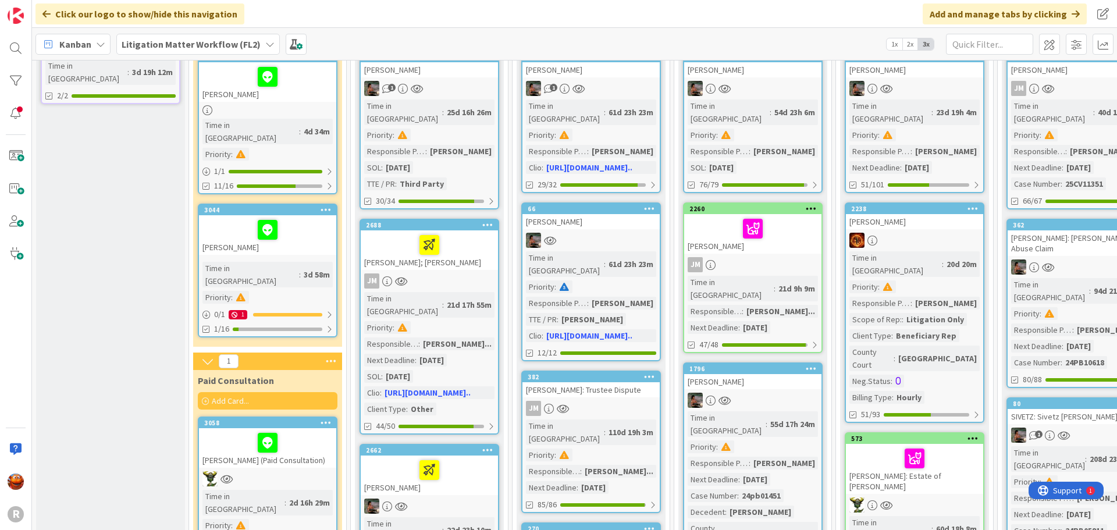
click at [309, 242] on div "3044 WEST, Richard Time in Column : 3d 58m Priority : 0 / 1 1 1/16" at bounding box center [268, 271] width 140 height 134
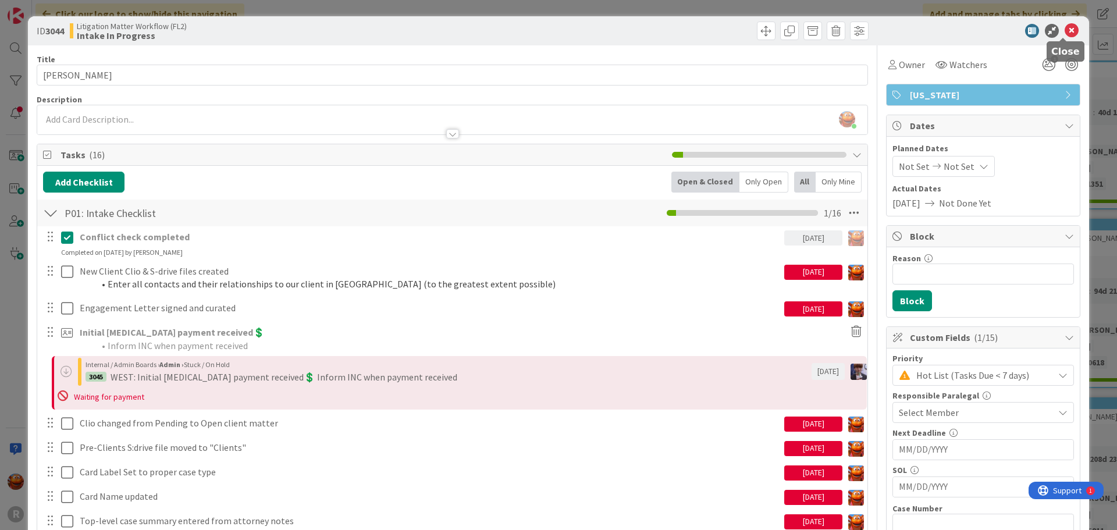
click at [1064, 34] on icon at bounding box center [1071, 31] width 14 height 14
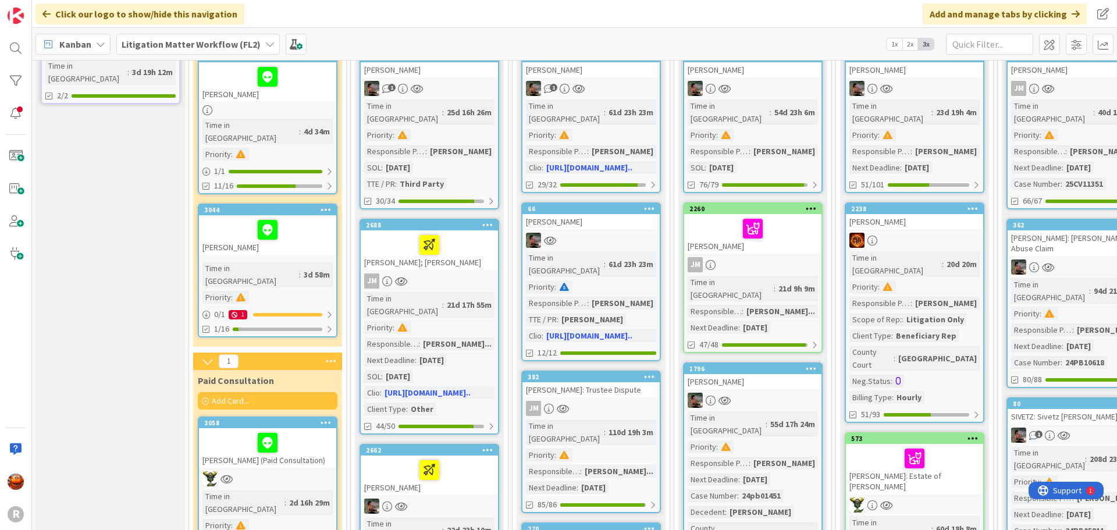
click at [213, 49] on b "Litigation Matter Workflow (FL2)" at bounding box center [191, 44] width 139 height 12
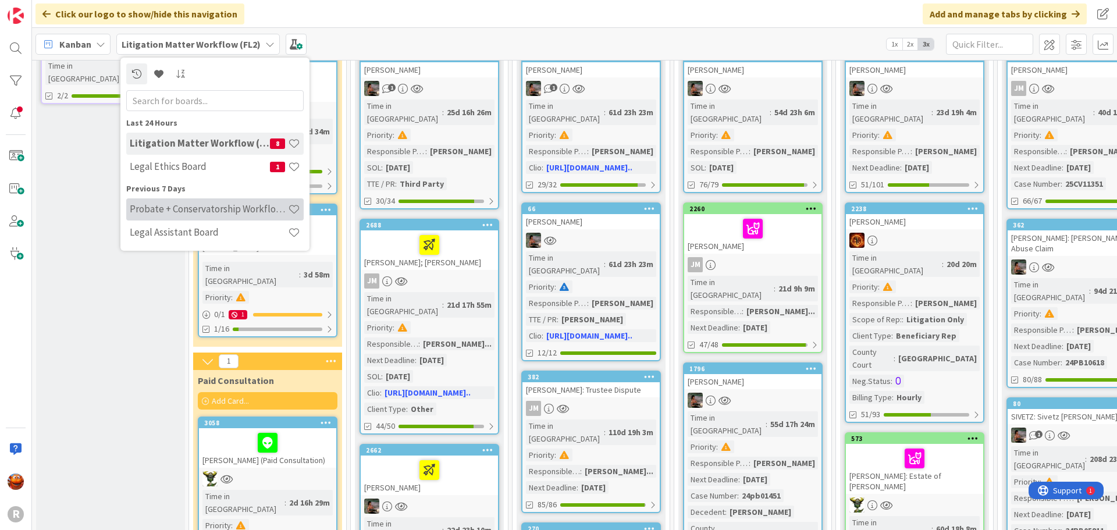
click at [166, 208] on h4 "Probate + Conservatorship Workflow (FL2)" at bounding box center [209, 209] width 158 height 12
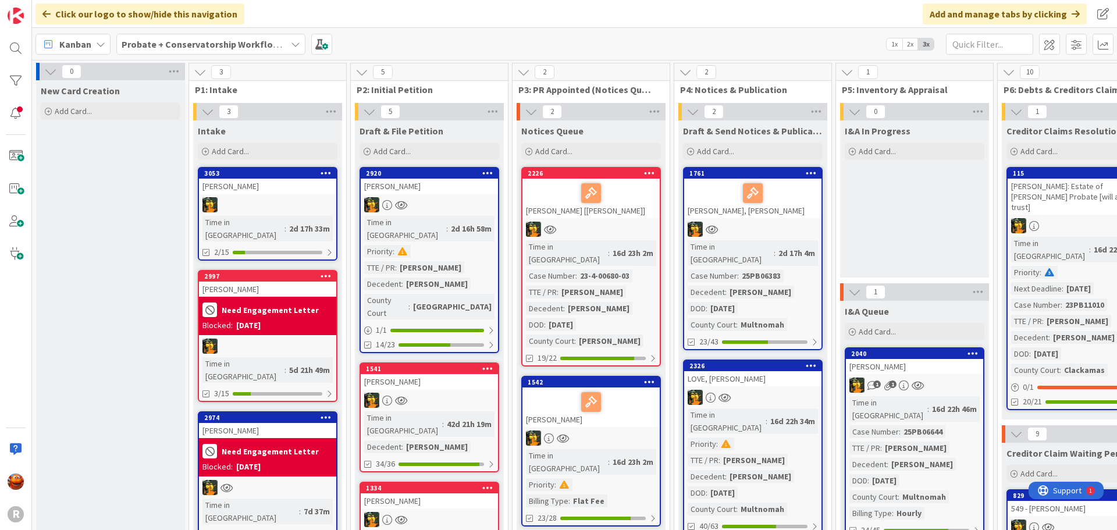
click at [323, 213] on div "3053 NORDLING, Becky Time in Column : 2d 17h 33m 2/15" at bounding box center [268, 214] width 140 height 94
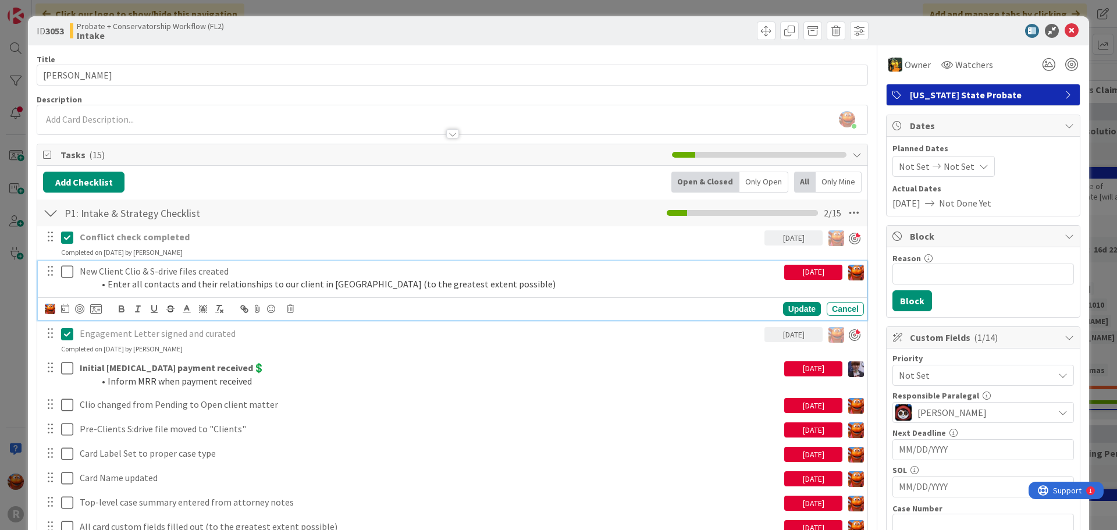
click at [63, 275] on icon at bounding box center [67, 272] width 12 height 14
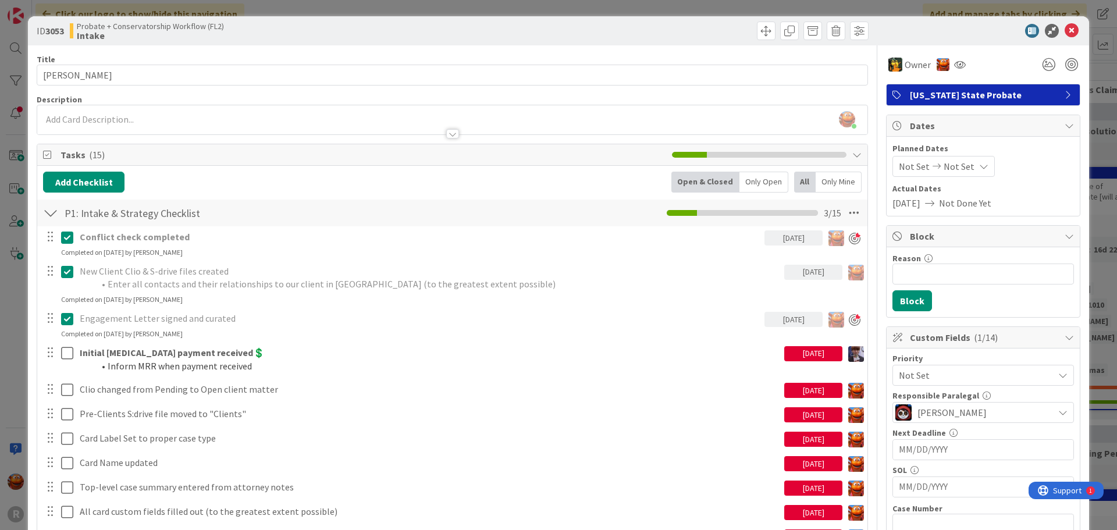
click at [15, 266] on div "ID 3053 Probate + Conservatorship Workflow (FL2) Intake Title 15 / 128 NORDLING…" at bounding box center [558, 265] width 1117 height 530
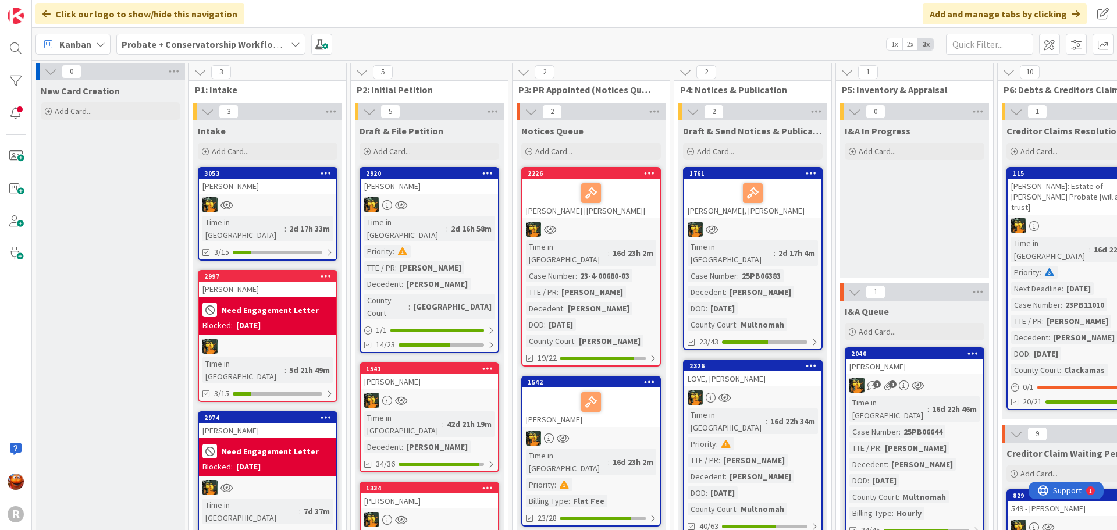
click at [226, 44] on b "Probate + Conservatorship Workflow (FL2)" at bounding box center [212, 44] width 181 height 12
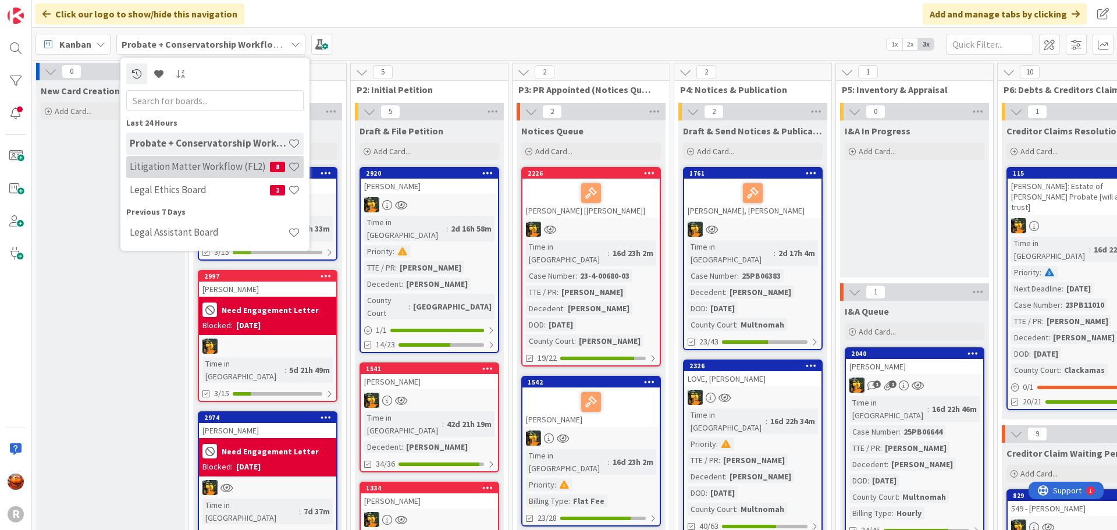
click at [166, 168] on h4 "Litigation Matter Workflow (FL2)" at bounding box center [200, 167] width 140 height 12
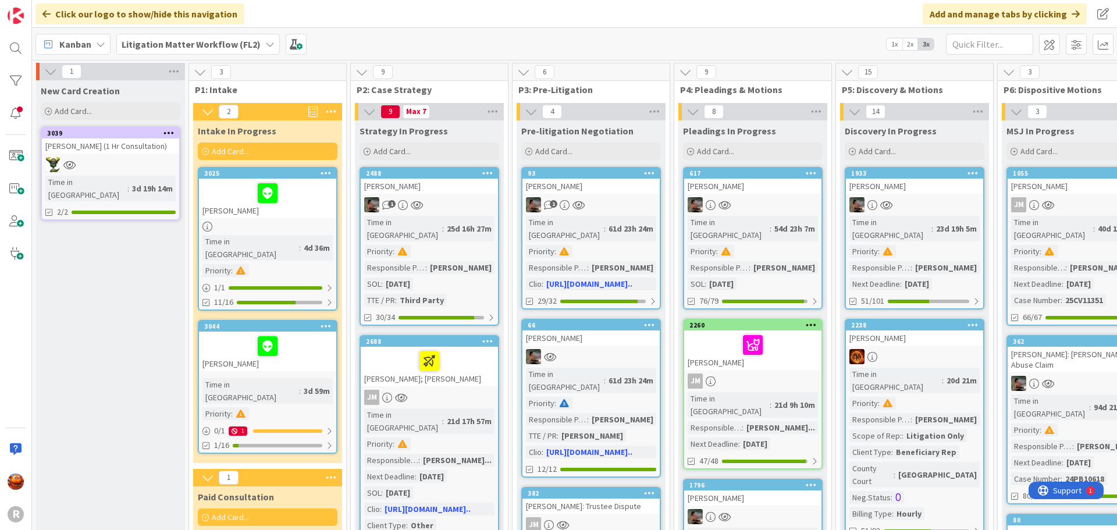
click at [322, 363] on div "3044 WEST, Richard Time in Column : 3d 59m Priority : 0 / 1 1 1/16" at bounding box center [268, 387] width 140 height 134
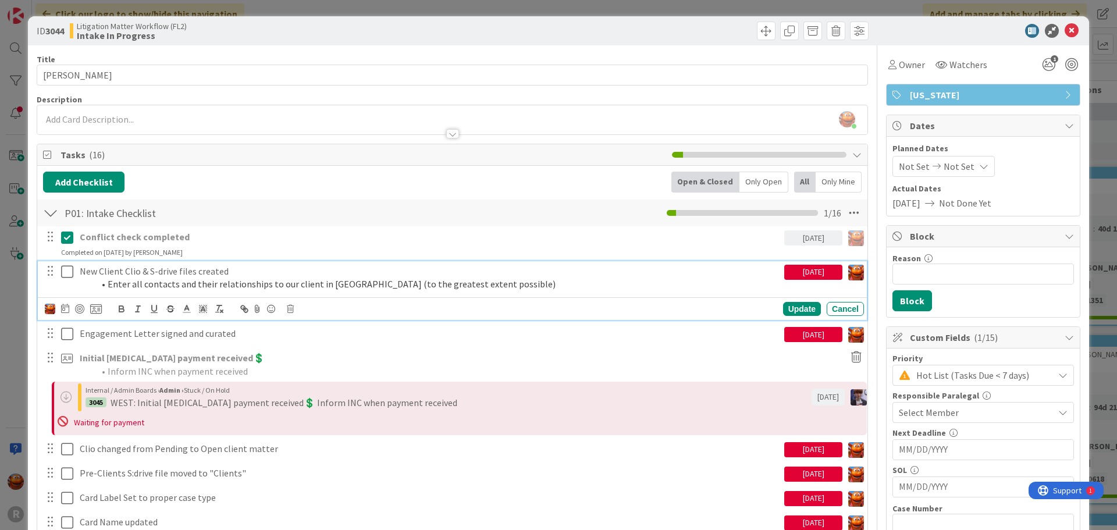
click at [62, 271] on icon at bounding box center [67, 272] width 12 height 14
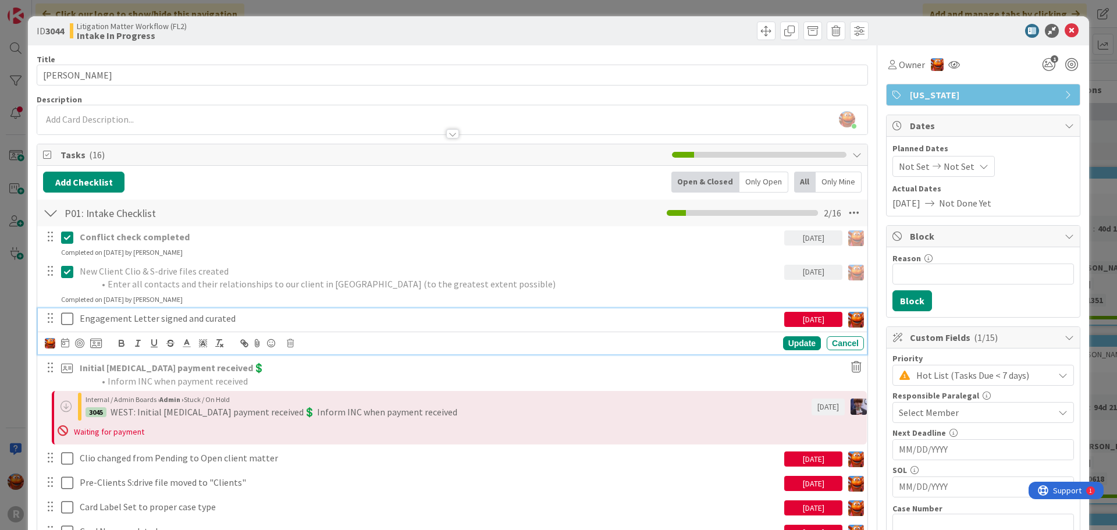
click at [65, 316] on icon at bounding box center [67, 319] width 12 height 14
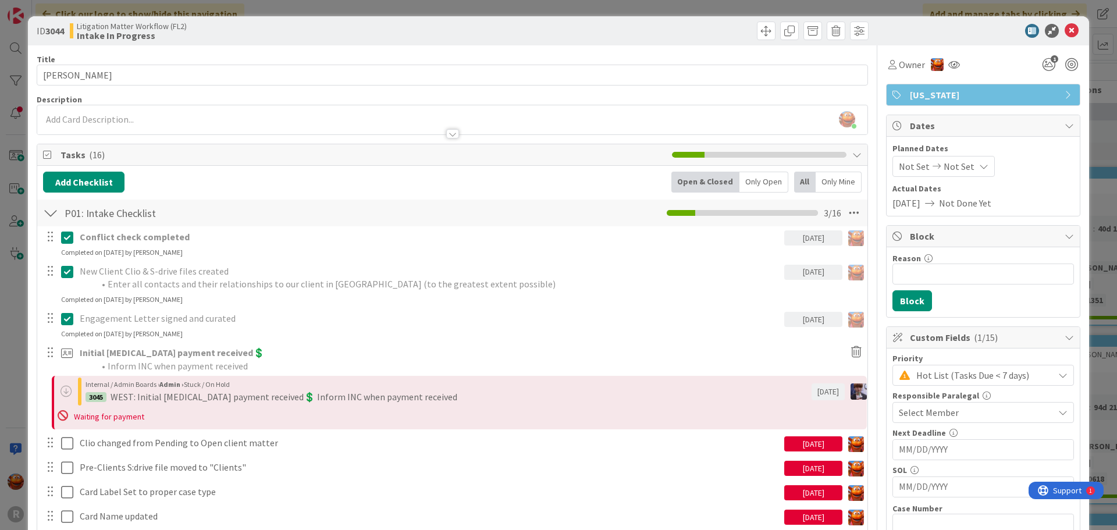
click at [14, 247] on div "ID 3044 Litigation Matter Workflow (FL2) Intake In Progress Title 13 / 128 WEST…" at bounding box center [558, 265] width 1117 height 530
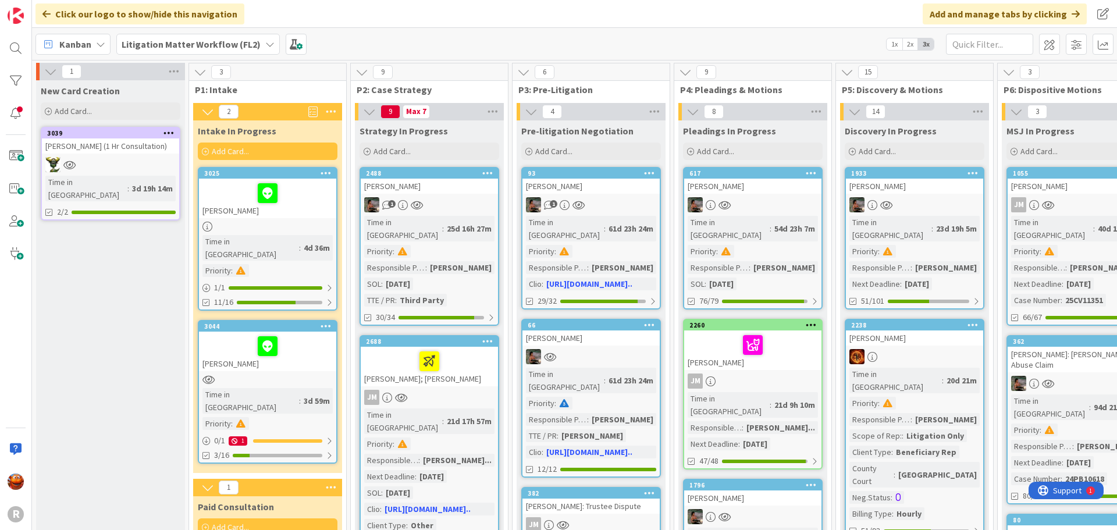
click at [172, 38] on b "Litigation Matter Workflow (FL2)" at bounding box center [191, 44] width 139 height 12
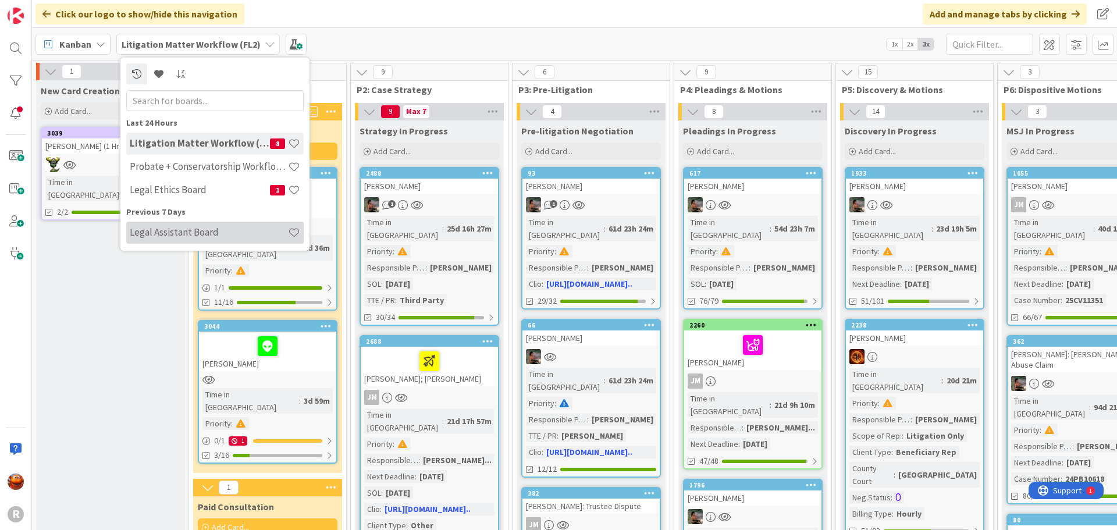
click at [170, 234] on h4 "Legal Assistant Board" at bounding box center [209, 232] width 158 height 12
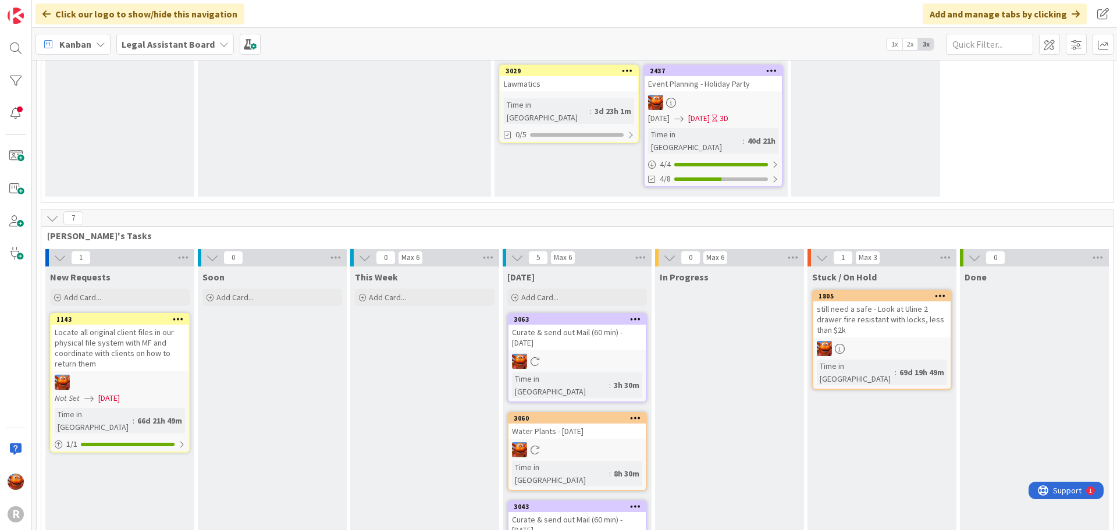
scroll to position [233, 0]
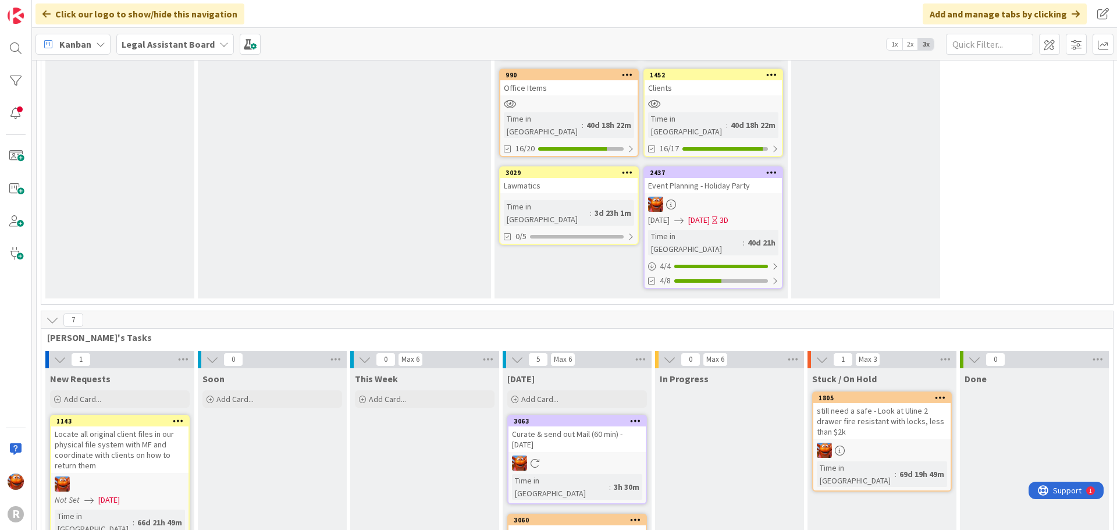
click at [713, 197] on div at bounding box center [712, 204] width 137 height 15
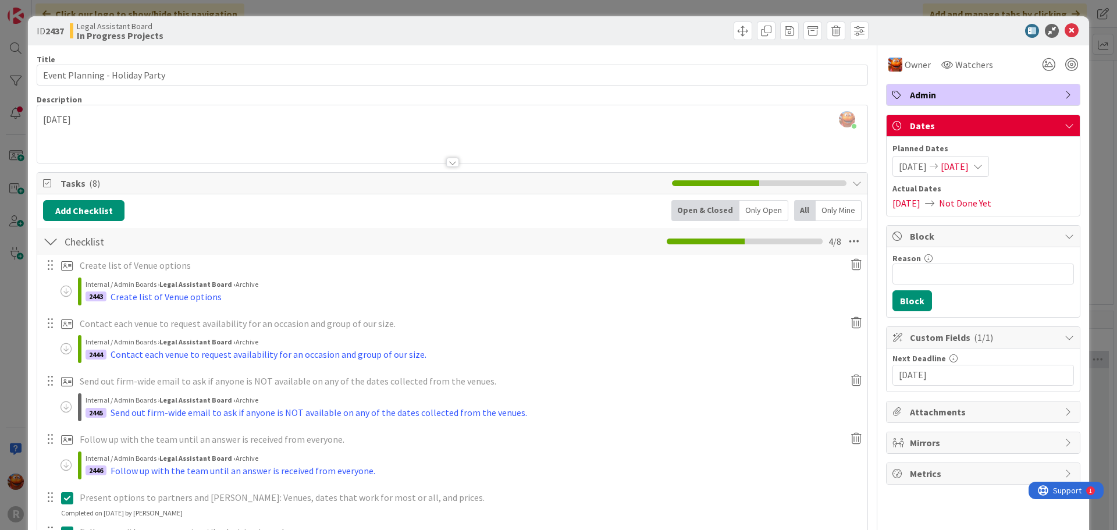
click at [968, 162] on span "08/22/2025" at bounding box center [954, 166] width 28 height 14
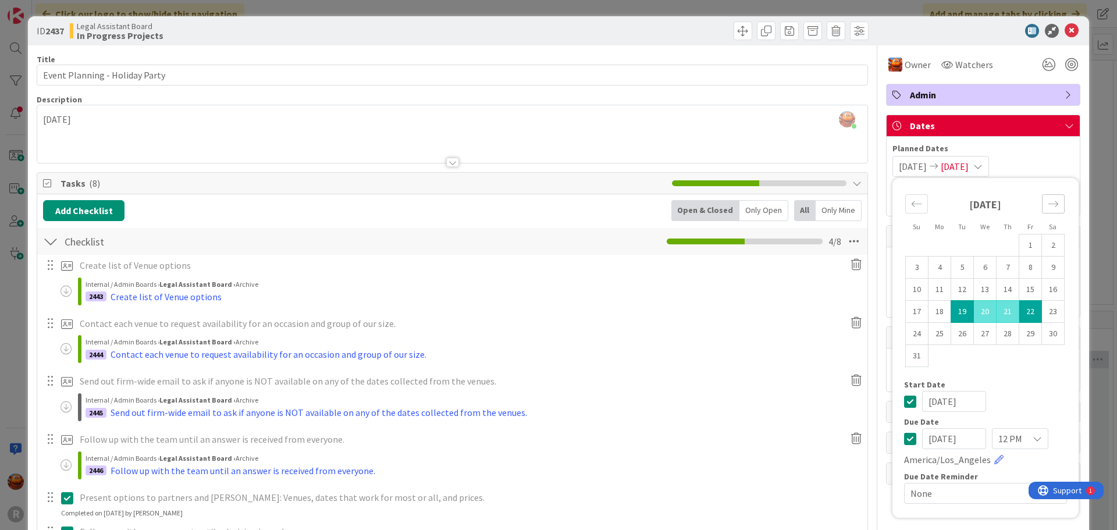
click at [1042, 209] on div "Move forward to switch to the next month." at bounding box center [1053, 203] width 23 height 19
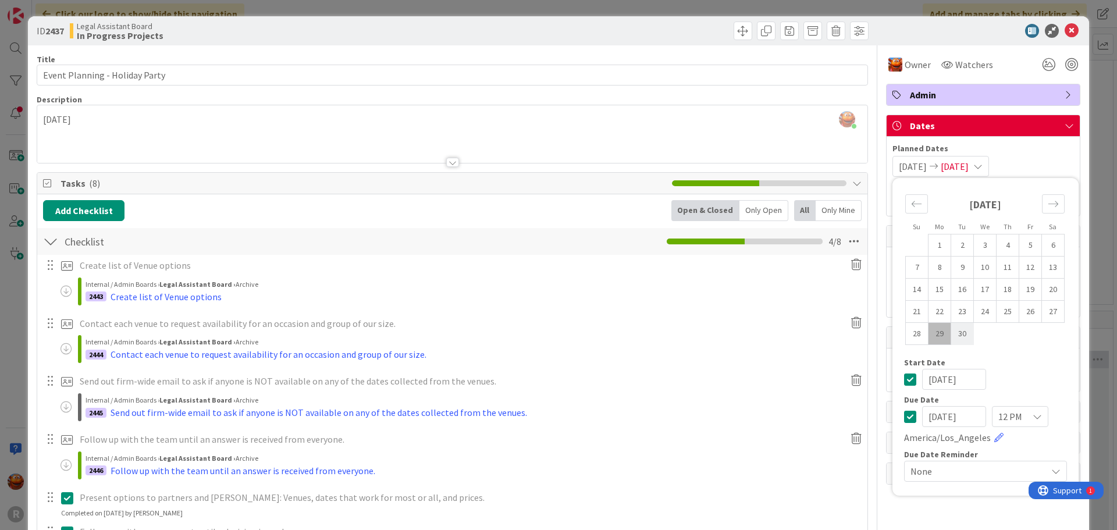
click at [951, 334] on td "30" at bounding box center [962, 334] width 23 height 22
type input "09/30/2025"
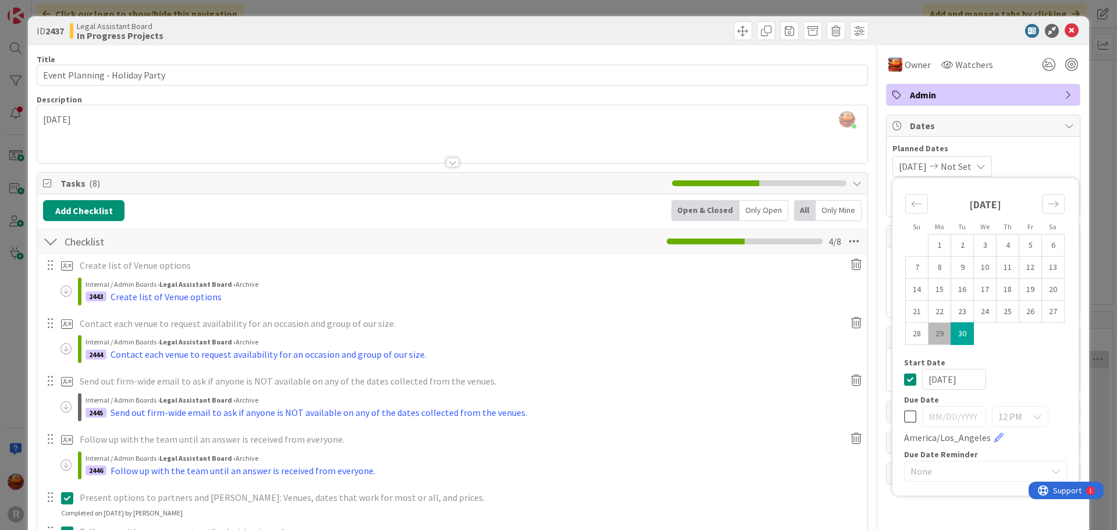
click at [719, 330] on div "Contact each venue to request availability for an occasion and group of our siz…" at bounding box center [459, 323] width 768 height 20
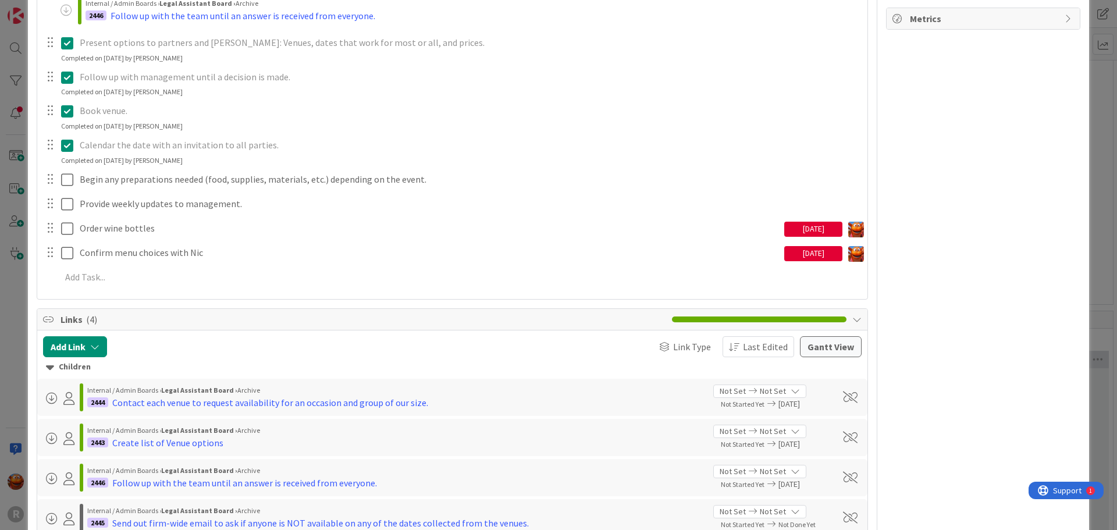
scroll to position [465, 0]
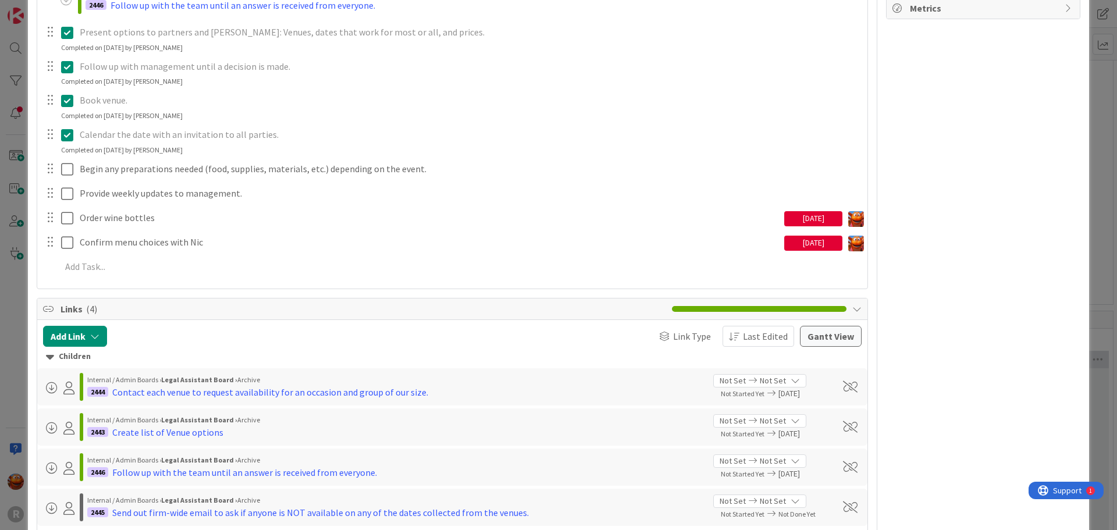
click at [1, 234] on div "ID 2437 Legal Assistant Board In Progress Projects Title 30 / 128 Event Plannin…" at bounding box center [558, 265] width 1117 height 530
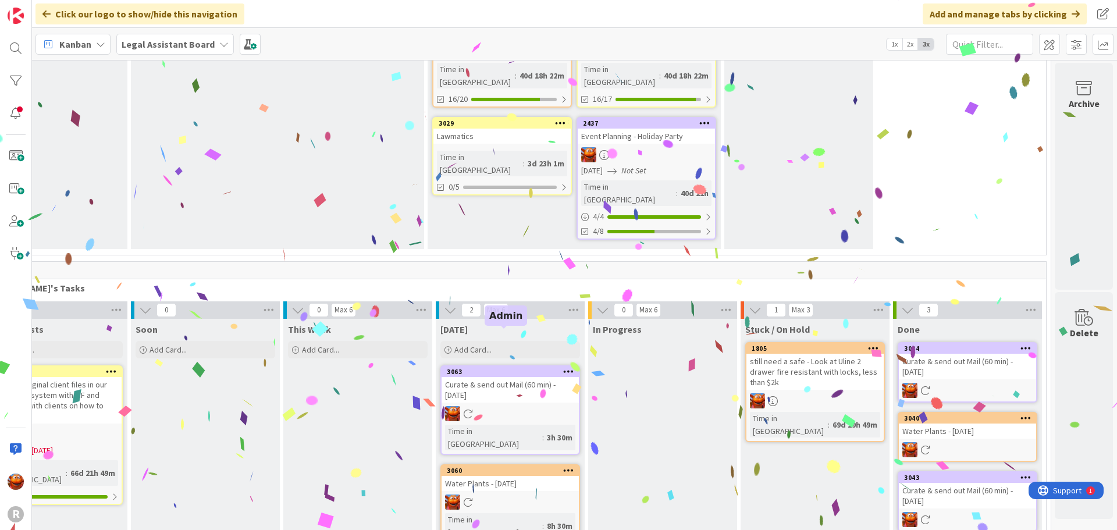
scroll to position [0, 76]
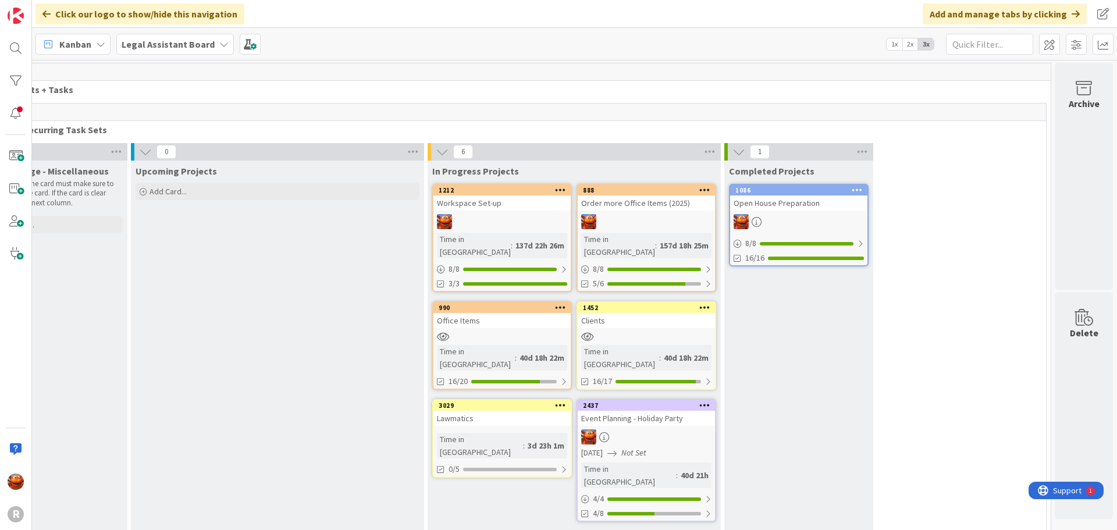
click at [85, 43] on span "Kanban" at bounding box center [75, 44] width 32 height 14
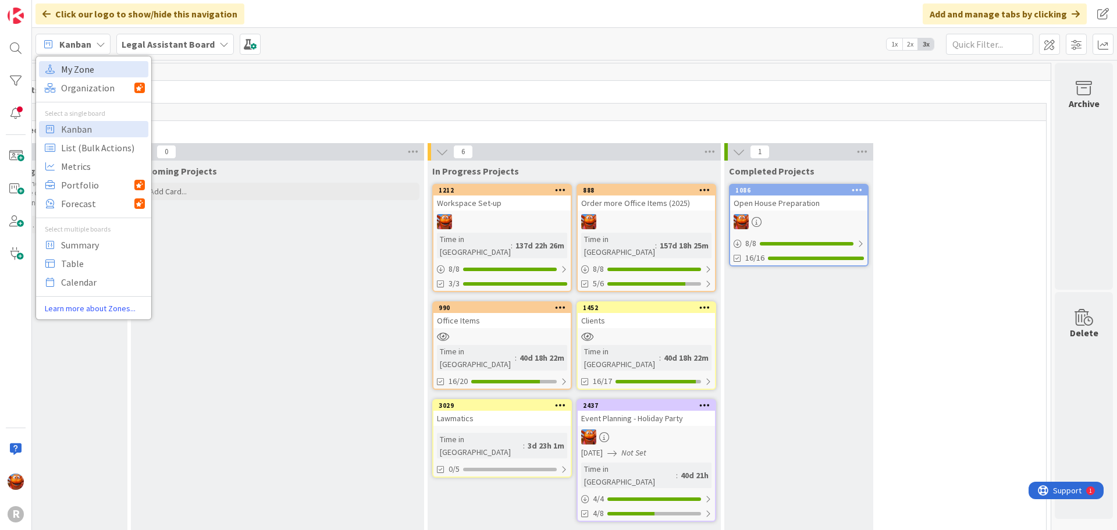
click at [88, 67] on span "My Zone" at bounding box center [103, 68] width 84 height 17
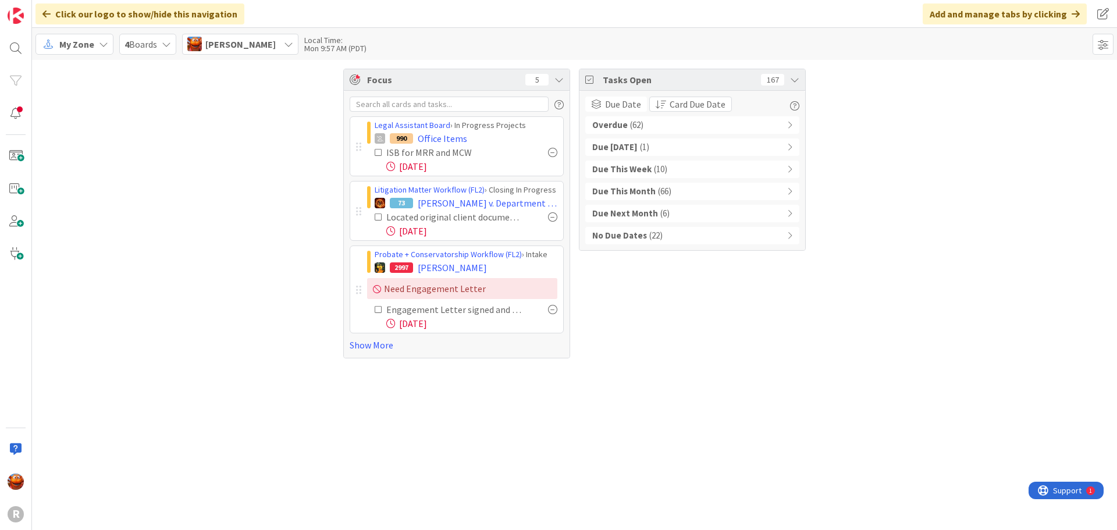
click at [630, 127] on span "( 62 )" at bounding box center [636, 125] width 13 height 13
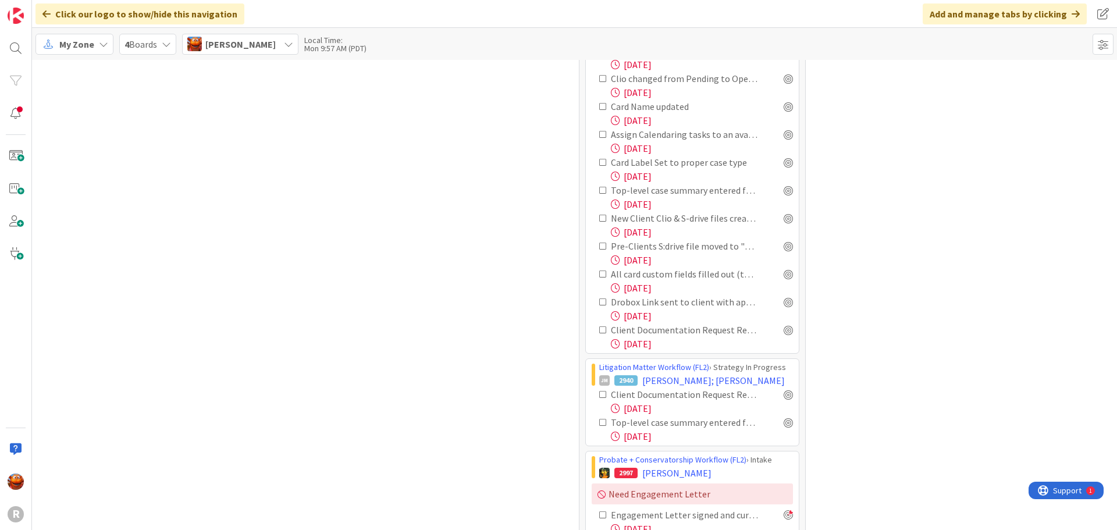
scroll to position [1163, 0]
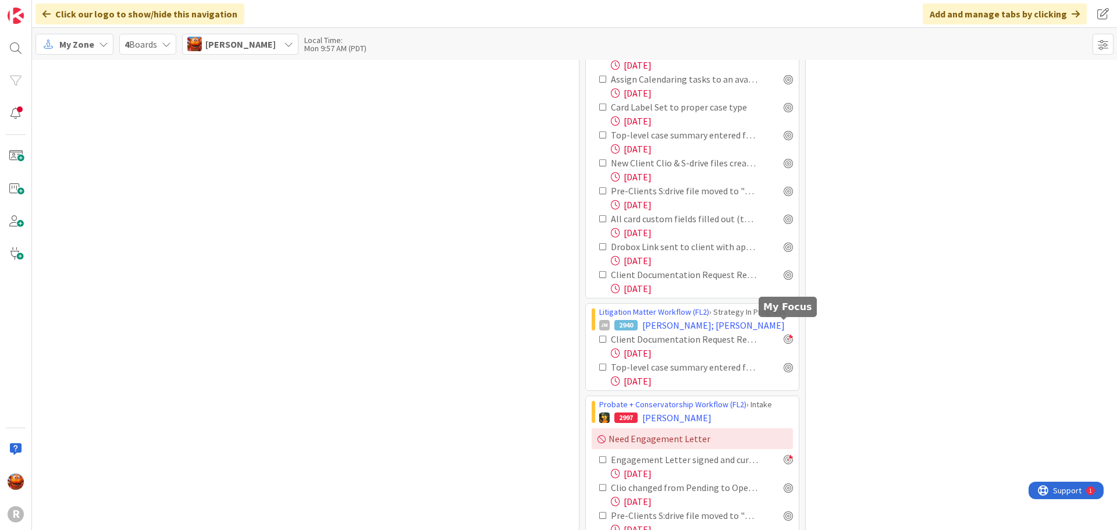
click at [784, 334] on div at bounding box center [787, 338] width 9 height 9
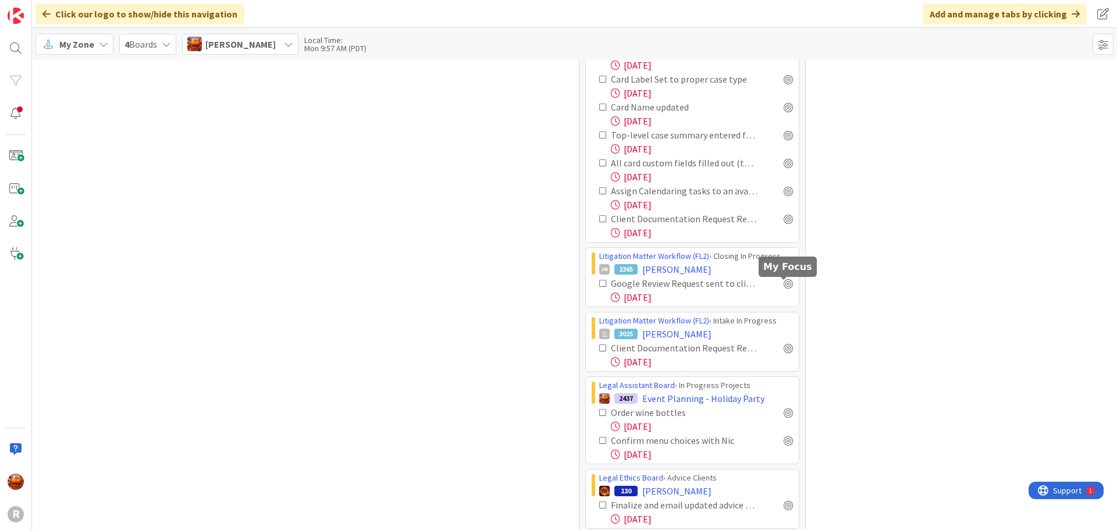
scroll to position [1628, 0]
click at [783, 277] on div at bounding box center [787, 281] width 9 height 9
click at [783, 342] on div at bounding box center [787, 346] width 9 height 9
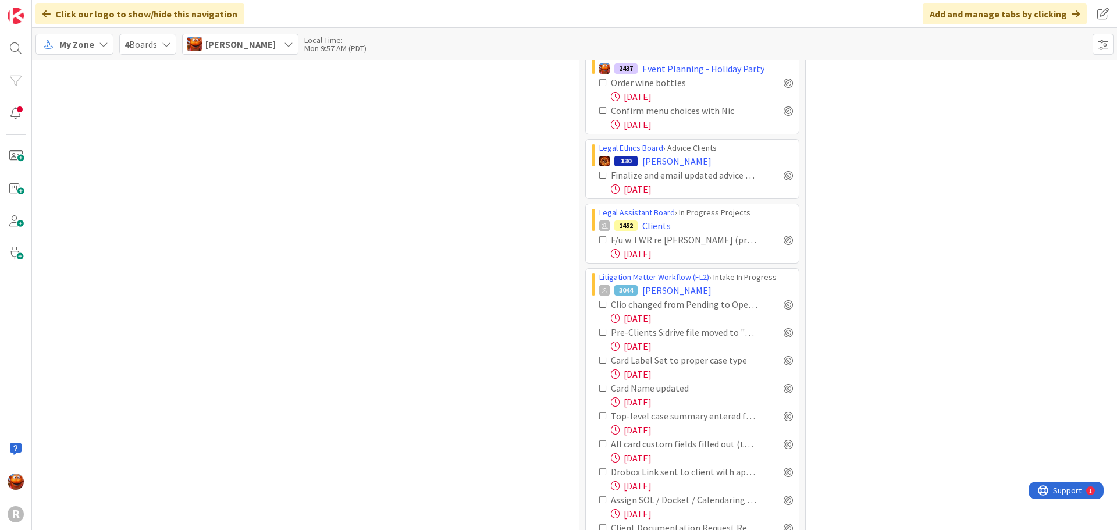
scroll to position [1977, 0]
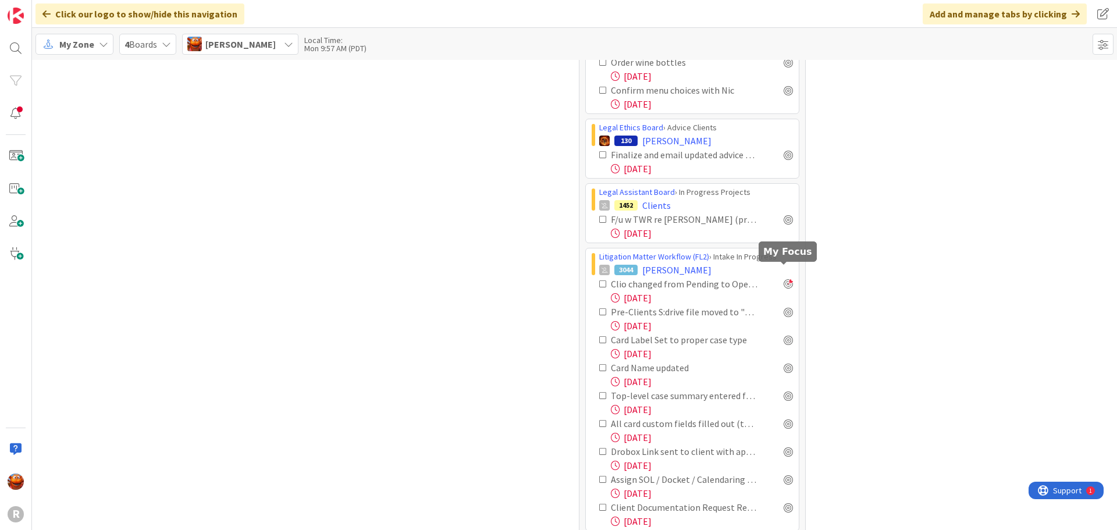
click at [783, 279] on div at bounding box center [787, 283] width 9 height 9
click at [664, 263] on span "WEST, Richard" at bounding box center [676, 270] width 69 height 14
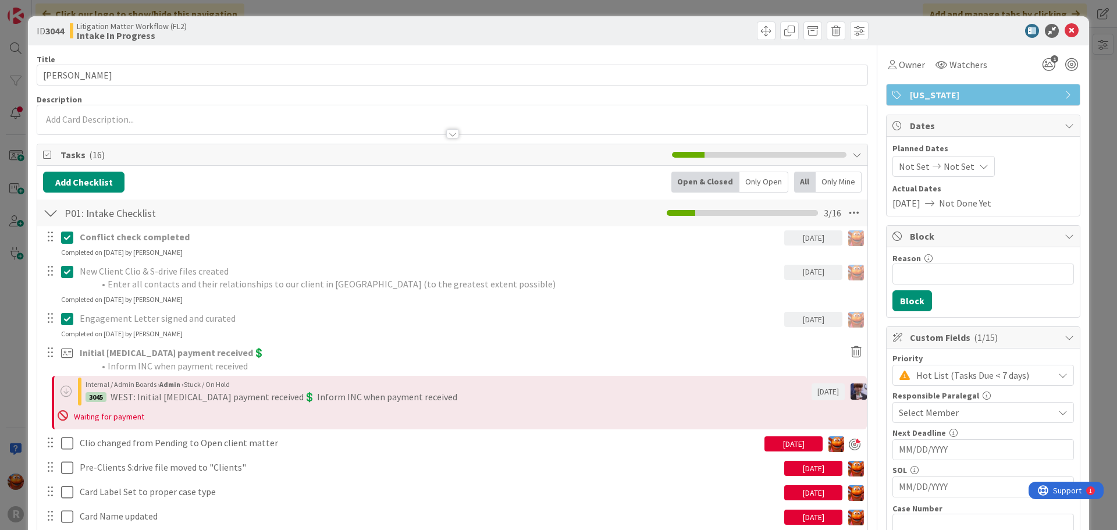
scroll to position [116, 0]
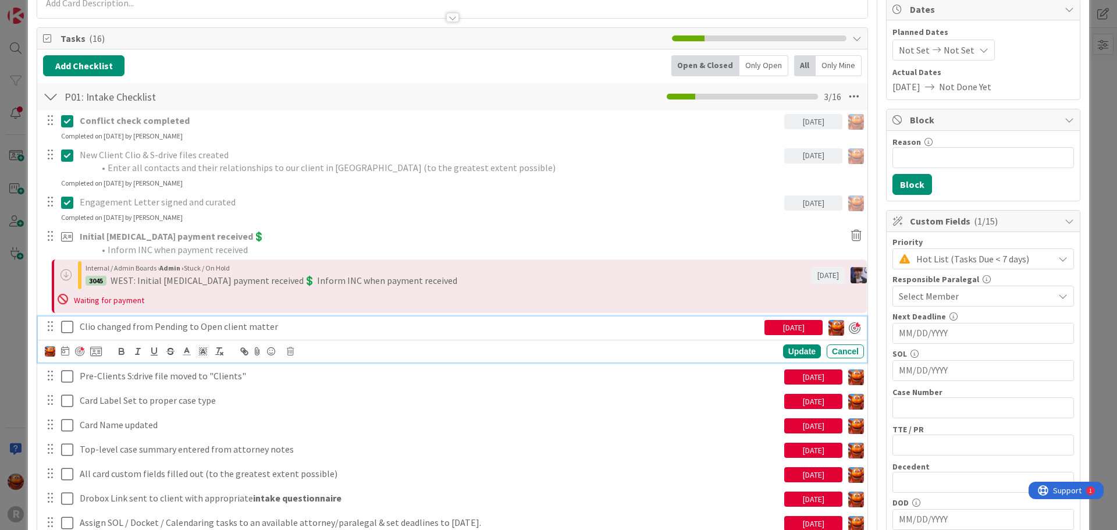
click at [72, 327] on icon at bounding box center [67, 327] width 12 height 14
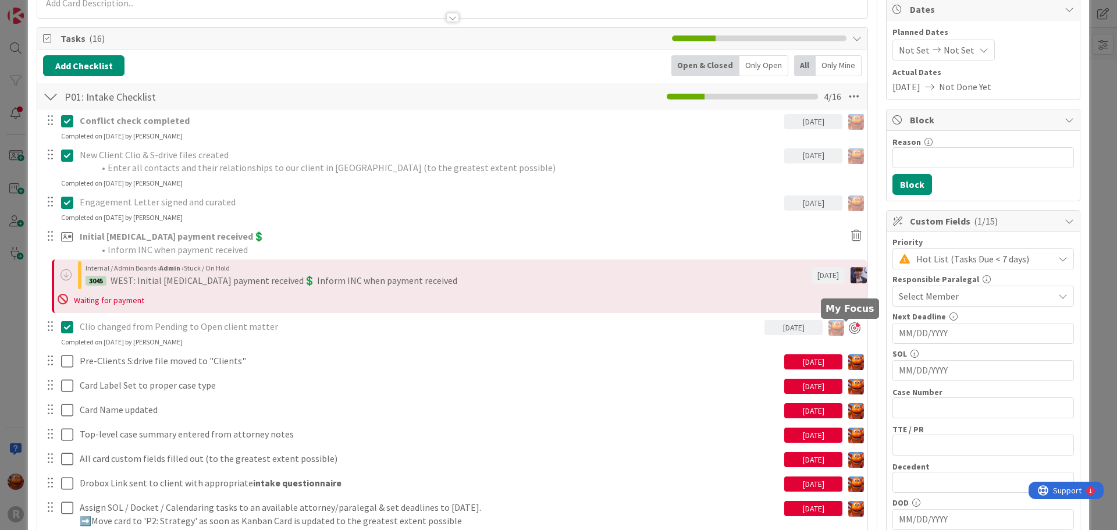
click at [850, 326] on div at bounding box center [855, 328] width 12 height 12
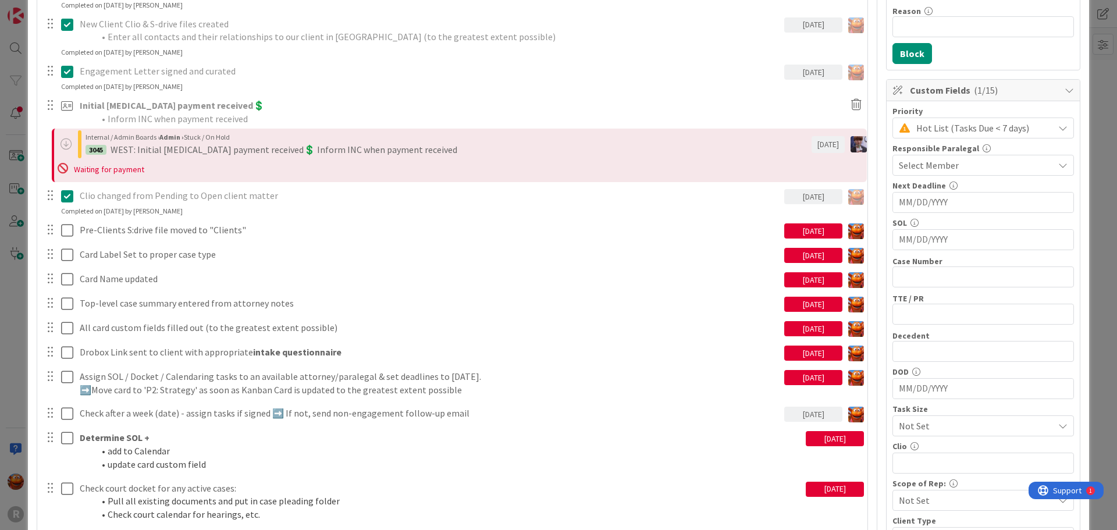
scroll to position [291, 0]
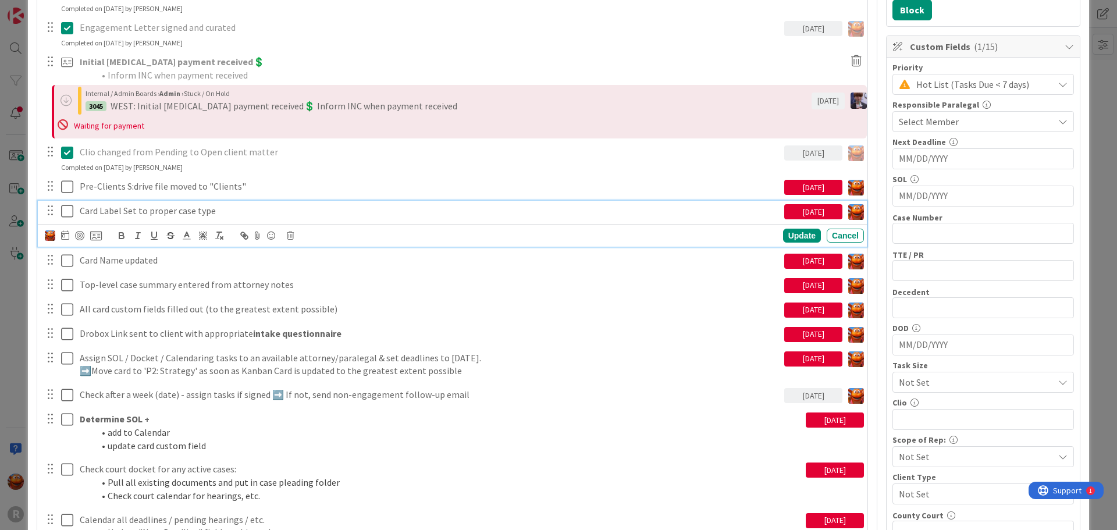
click at [65, 211] on icon at bounding box center [67, 211] width 12 height 14
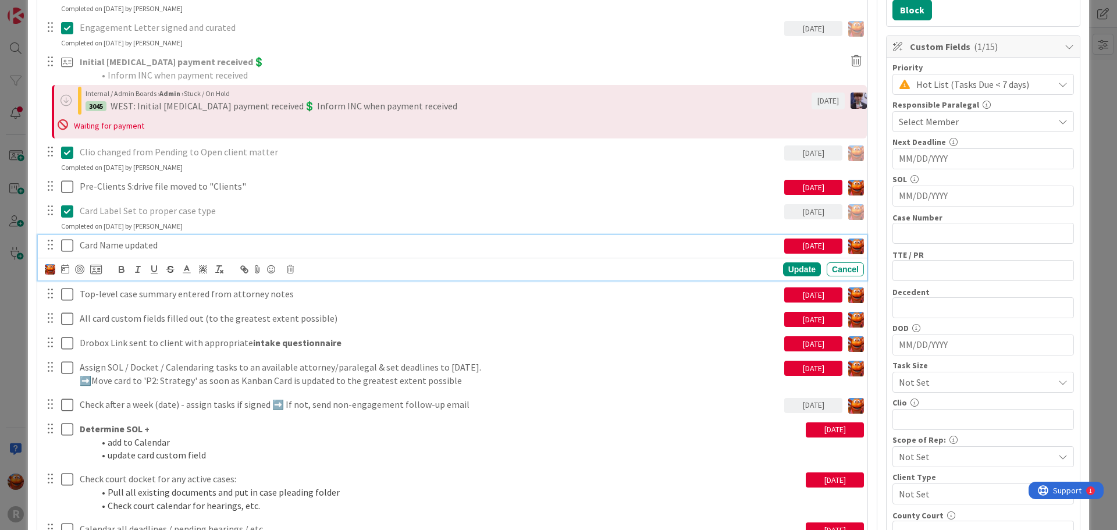
click at [66, 248] on icon at bounding box center [67, 245] width 12 height 14
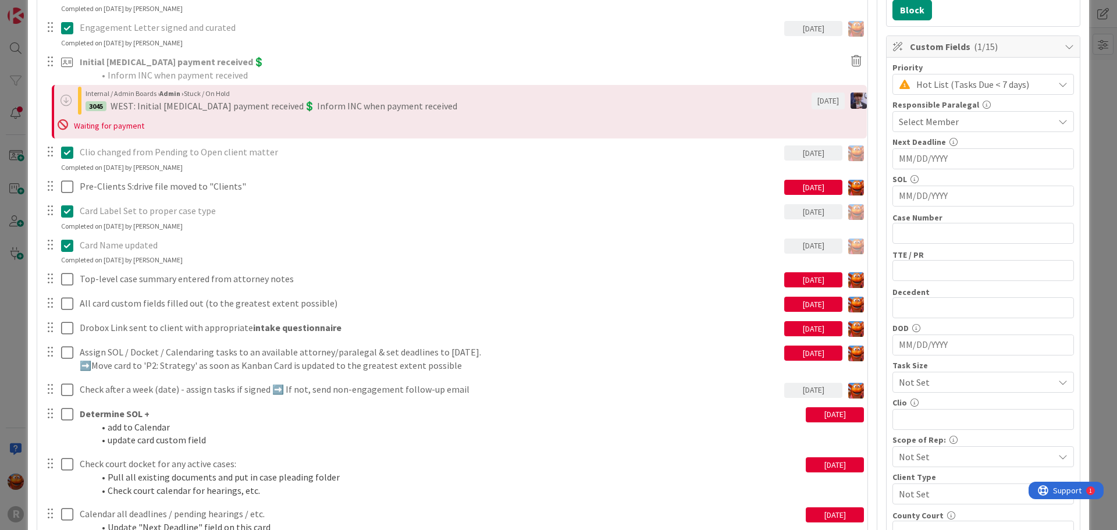
click at [12, 165] on div "ID 3044 Litigation Matter Workflow (FL2) Intake In Progress Title 13 / 128 WEST…" at bounding box center [558, 265] width 1117 height 530
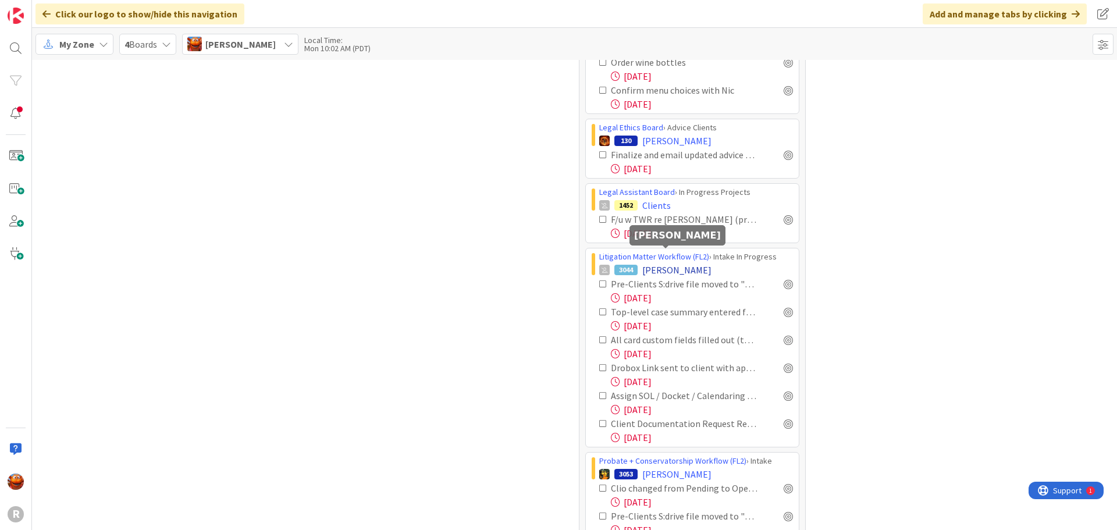
click at [664, 263] on span "WEST, Richard" at bounding box center [676, 270] width 69 height 14
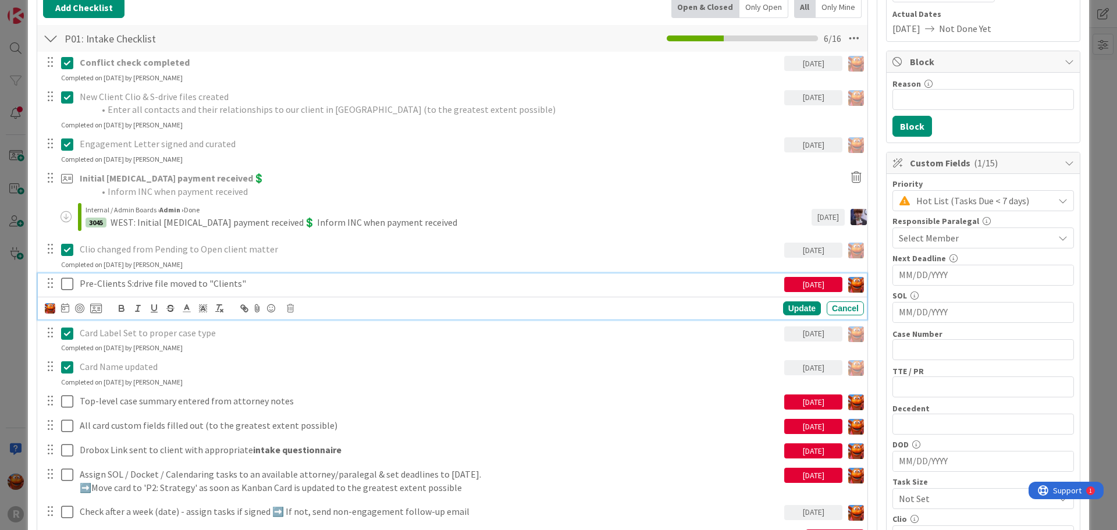
click at [69, 288] on icon at bounding box center [67, 284] width 12 height 14
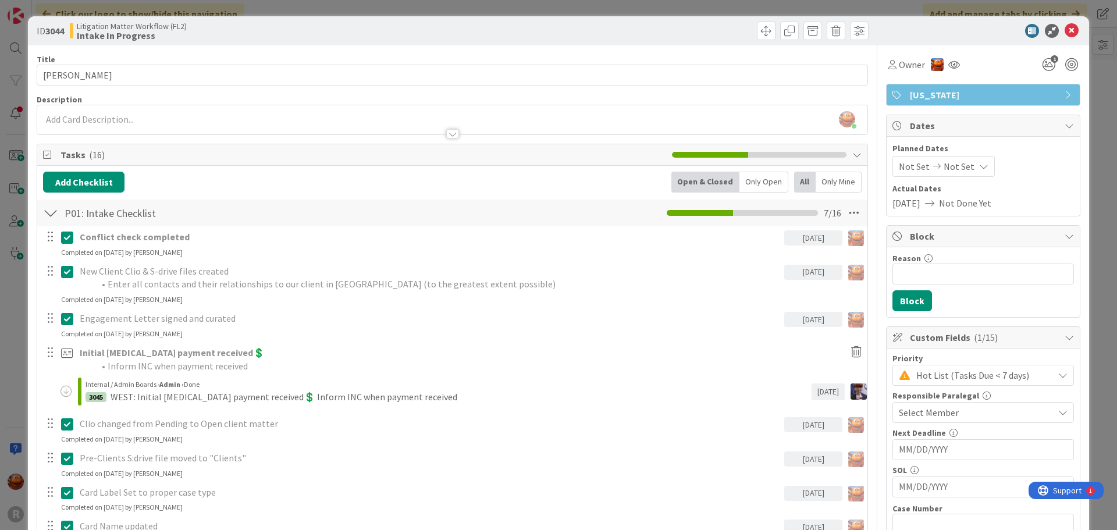
click at [98, 10] on div "ID 3044 Litigation Matter Workflow (FL2) Intake In Progress Title 13 / 128 WEST…" at bounding box center [558, 265] width 1117 height 530
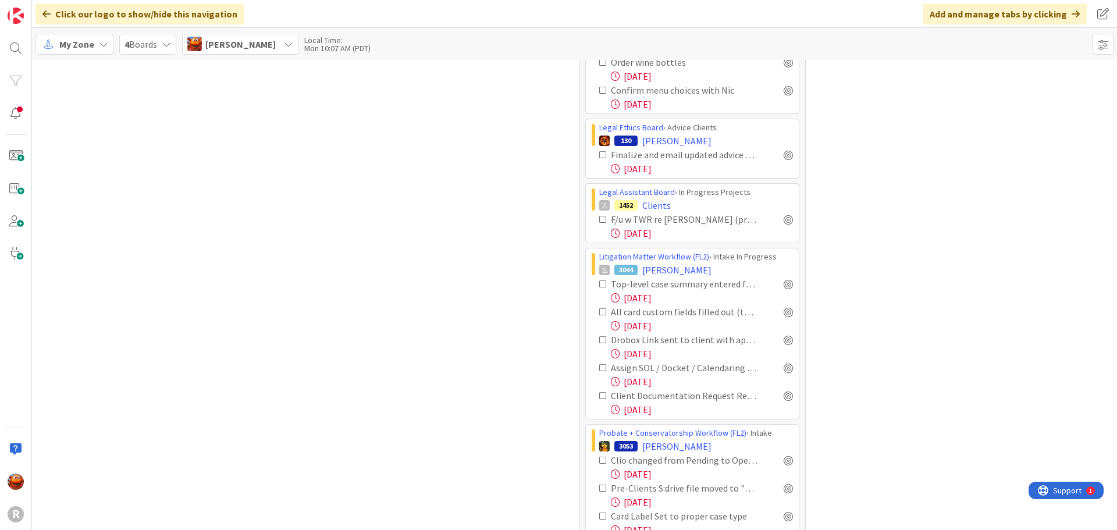
click at [75, 36] on div "My Zone" at bounding box center [74, 44] width 78 height 21
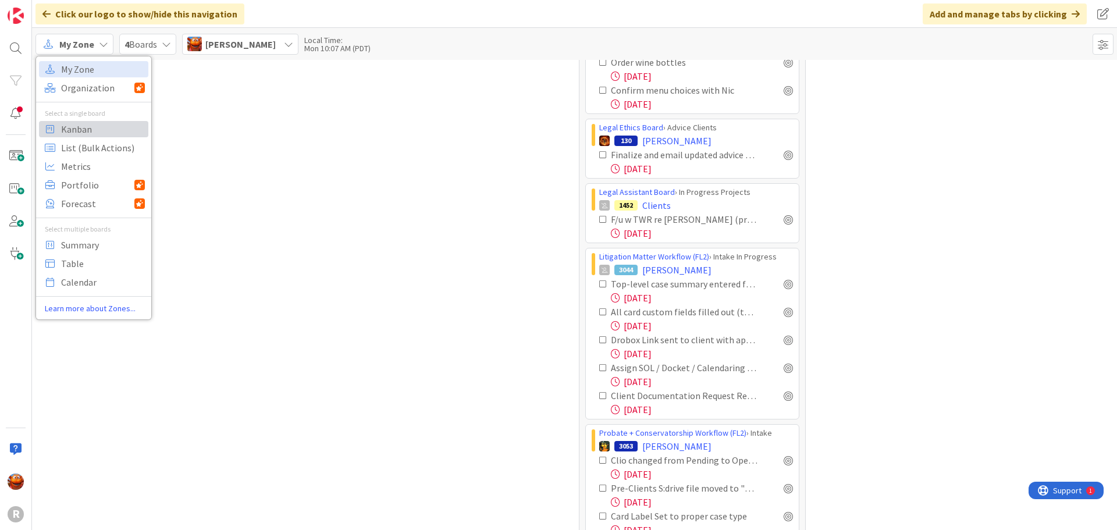
click at [81, 133] on span "Kanban" at bounding box center [103, 128] width 84 height 17
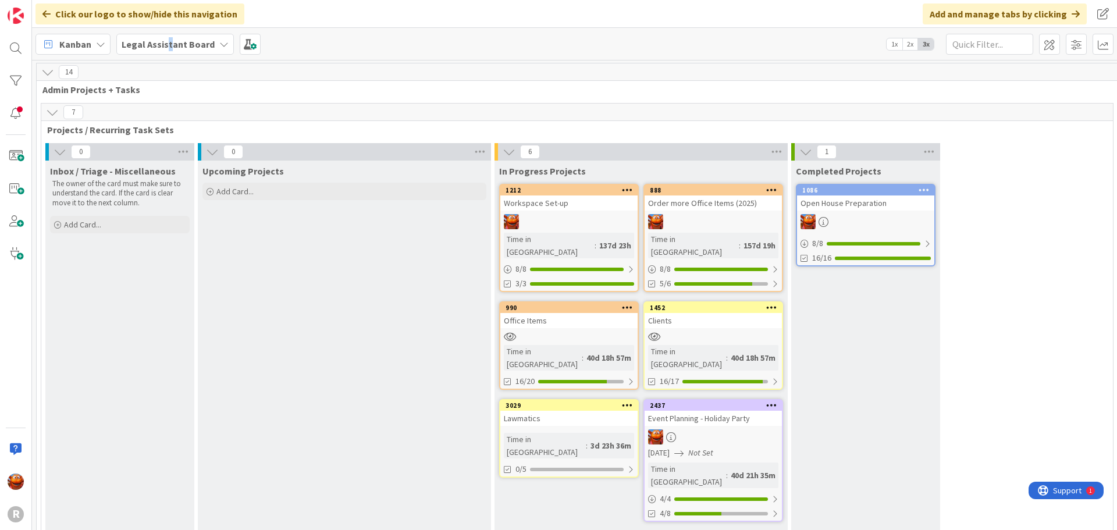
click at [166, 42] on b "Legal Assistant Board" at bounding box center [168, 44] width 93 height 12
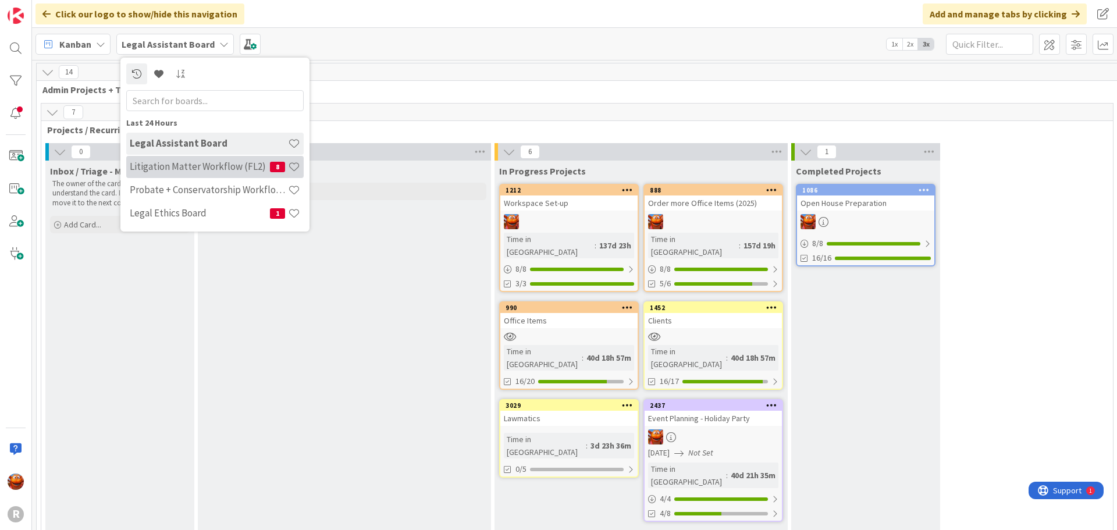
click at [188, 168] on h4 "Litigation Matter Workflow (FL2)" at bounding box center [200, 167] width 140 height 12
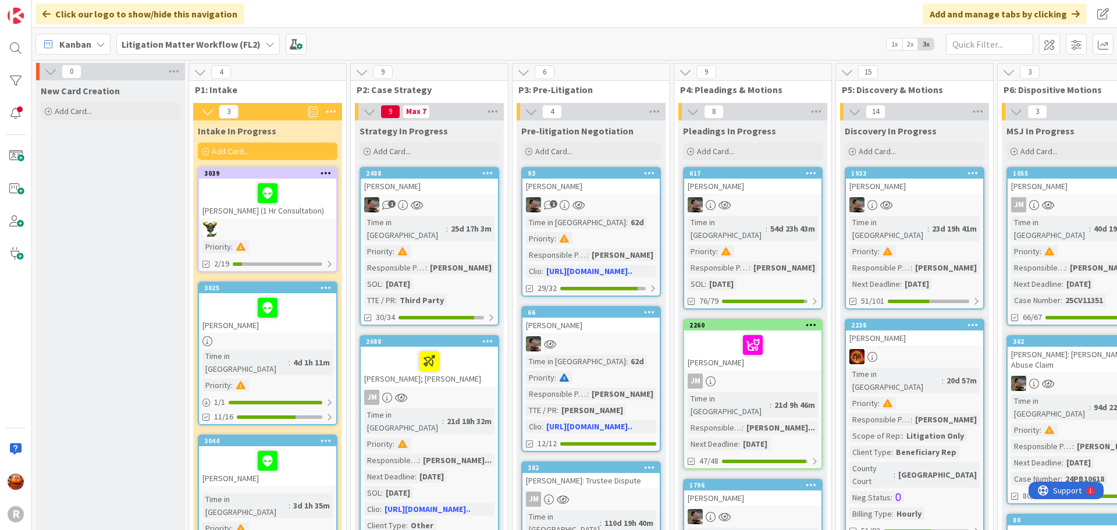
click at [270, 241] on div "Priority :" at bounding box center [267, 246] width 130 height 13
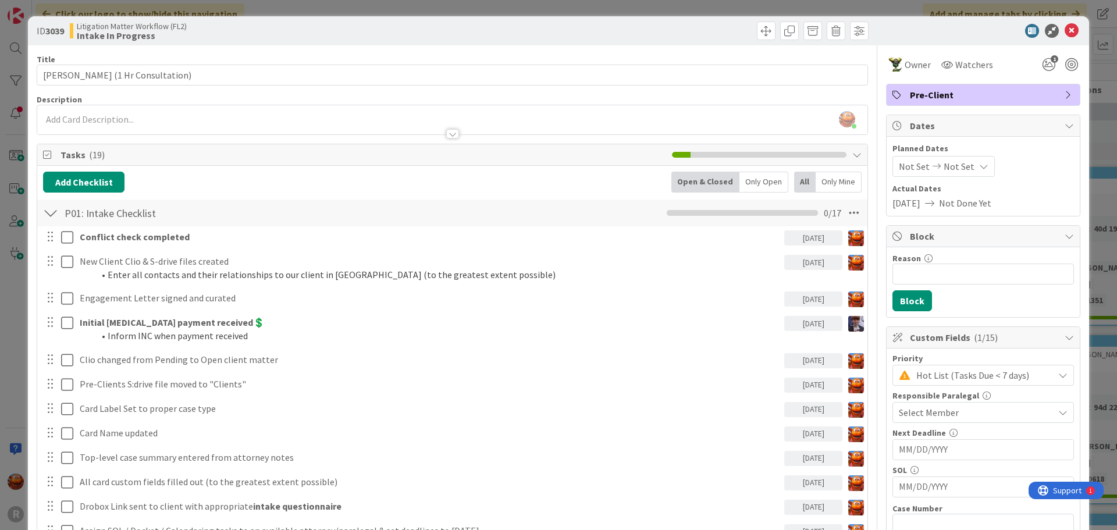
scroll to position [58, 0]
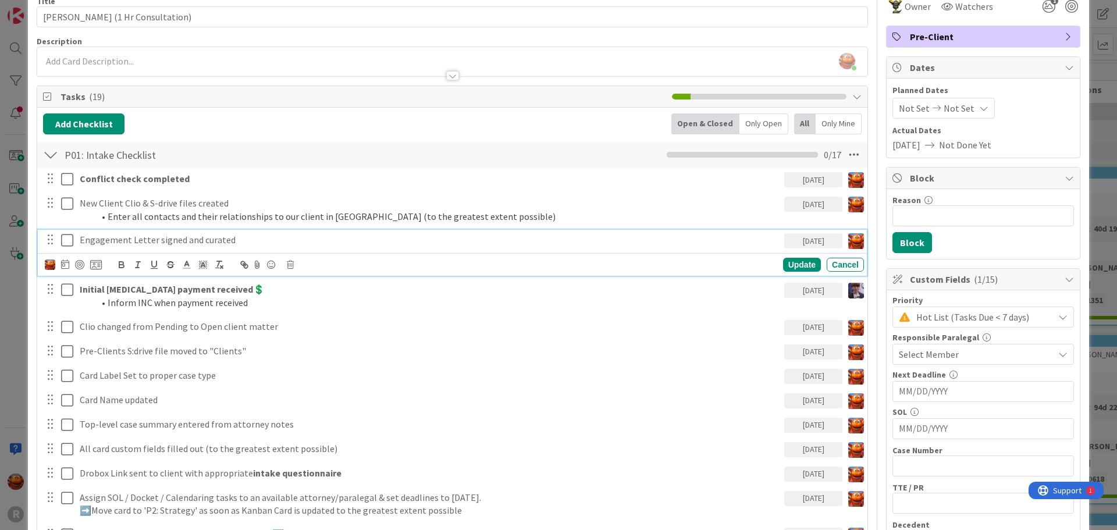
click at [63, 244] on icon at bounding box center [67, 240] width 12 height 14
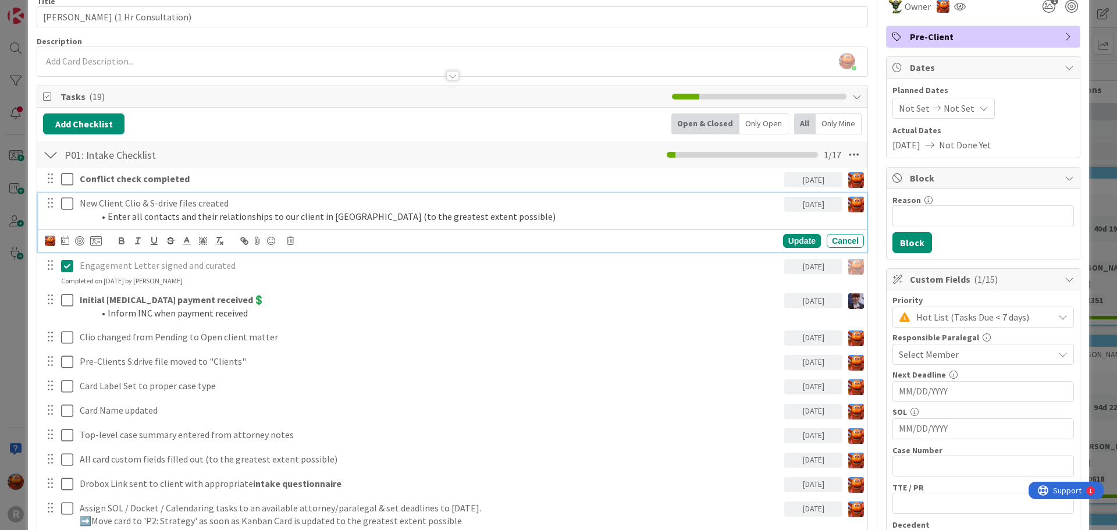
click at [66, 203] on icon at bounding box center [67, 204] width 12 height 14
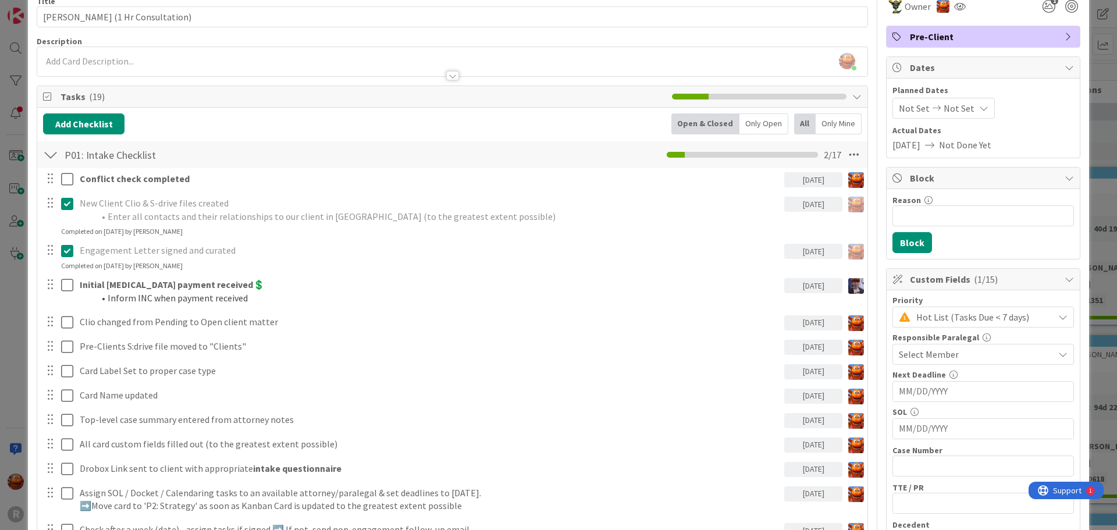
click at [16, 236] on div "ID 3039 Litigation Matter Workflow (FL2) Intake In Progress Title 36 / 128 NYHU…" at bounding box center [558, 265] width 1117 height 530
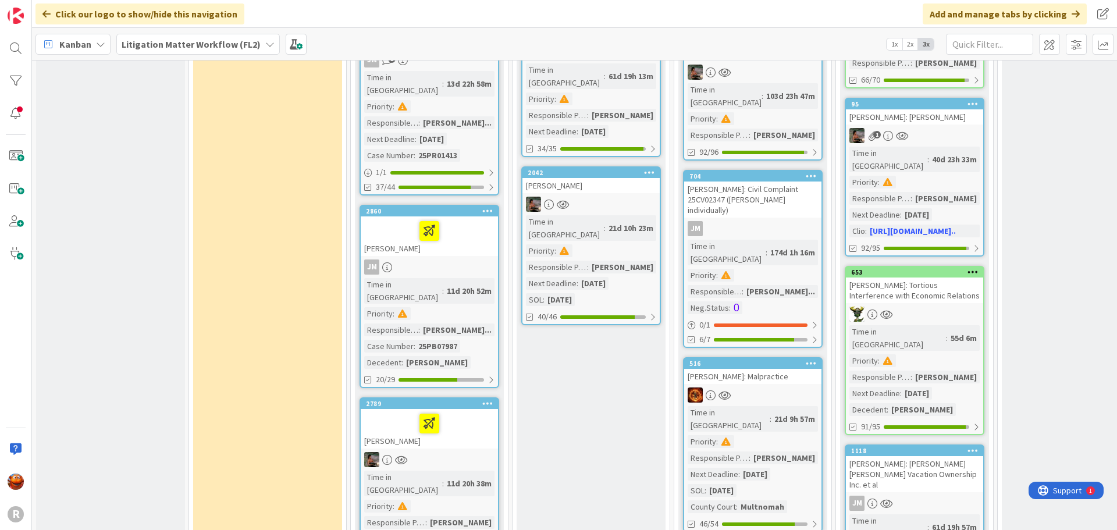
scroll to position [989, 0]
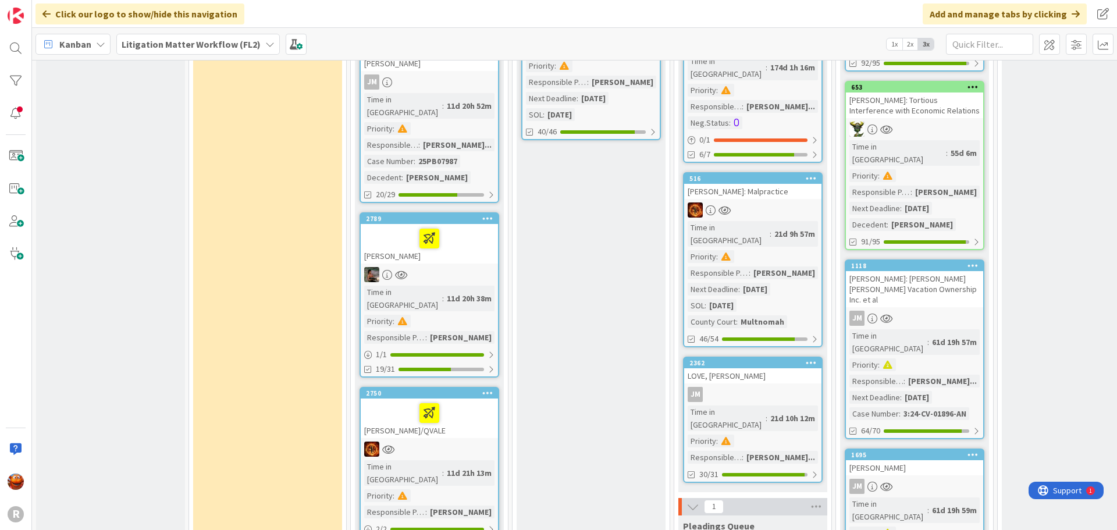
click at [477, 267] on div at bounding box center [429, 274] width 137 height 15
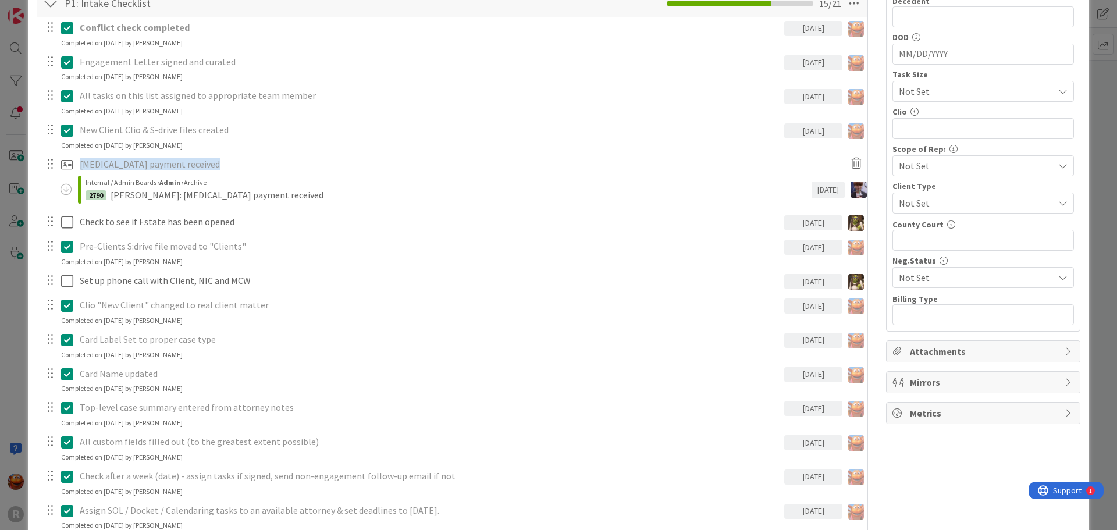
scroll to position [1047, 0]
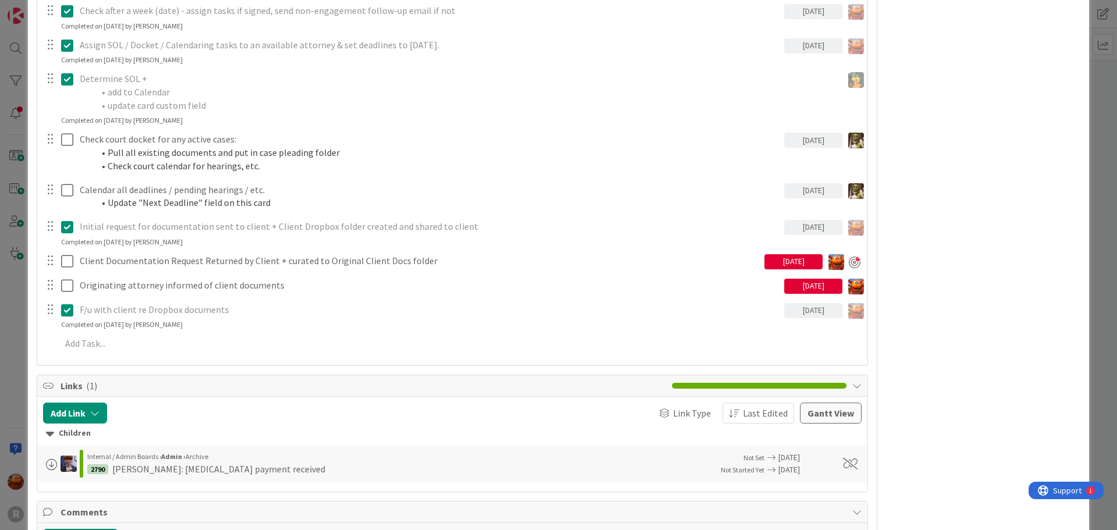
click at [90, 312] on p "F/u with client re Dropbox documents" at bounding box center [430, 309] width 700 height 13
click at [69, 310] on icon at bounding box center [67, 310] width 12 height 14
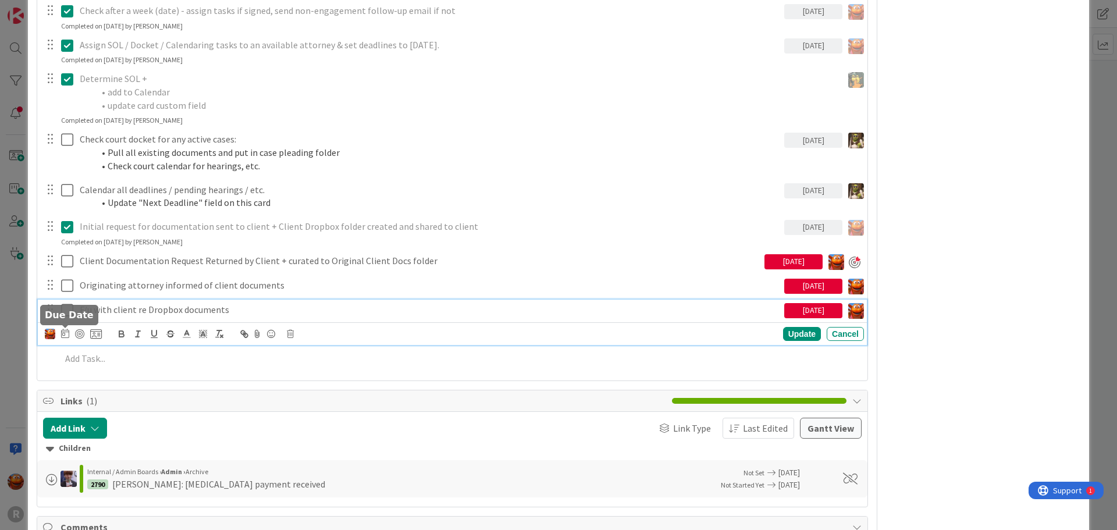
click at [66, 334] on icon at bounding box center [65, 333] width 8 height 9
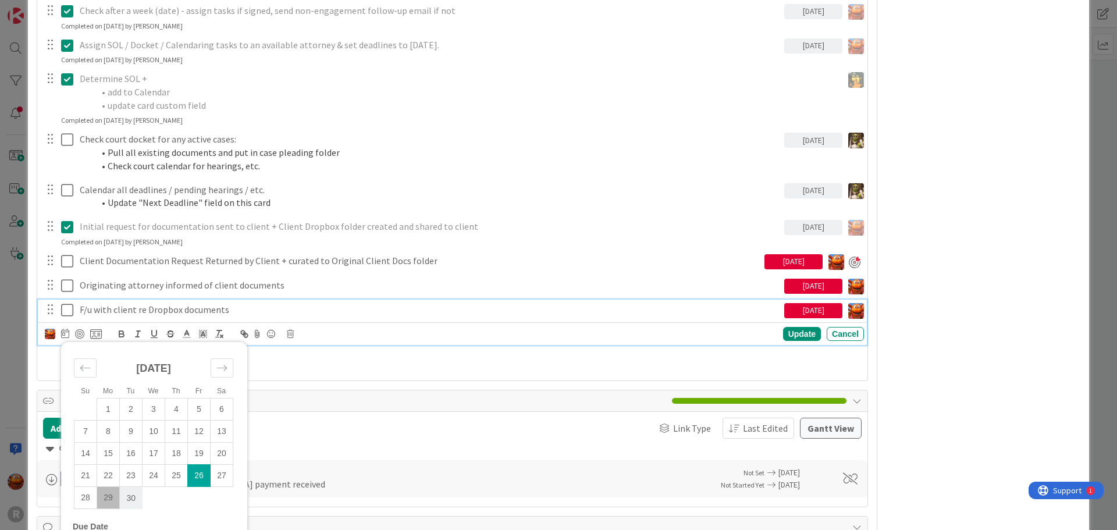
click at [123, 495] on td "30" at bounding box center [131, 498] width 23 height 22
type input "09/30/2025"
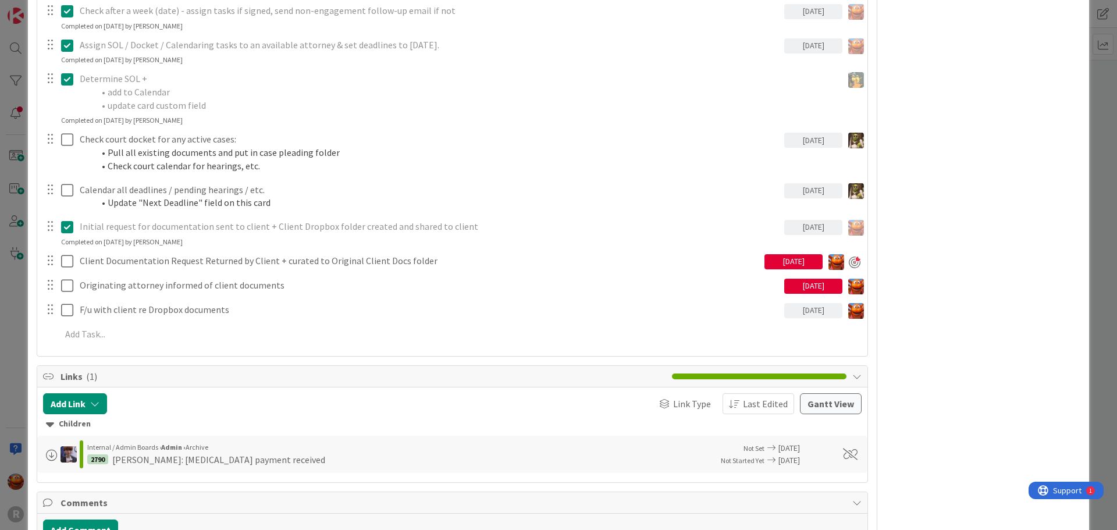
click at [19, 268] on div "ID 2789 Litigation Matter Workflow (FL2) Strategy In Progress Title 11 / 128 GL…" at bounding box center [558, 265] width 1117 height 530
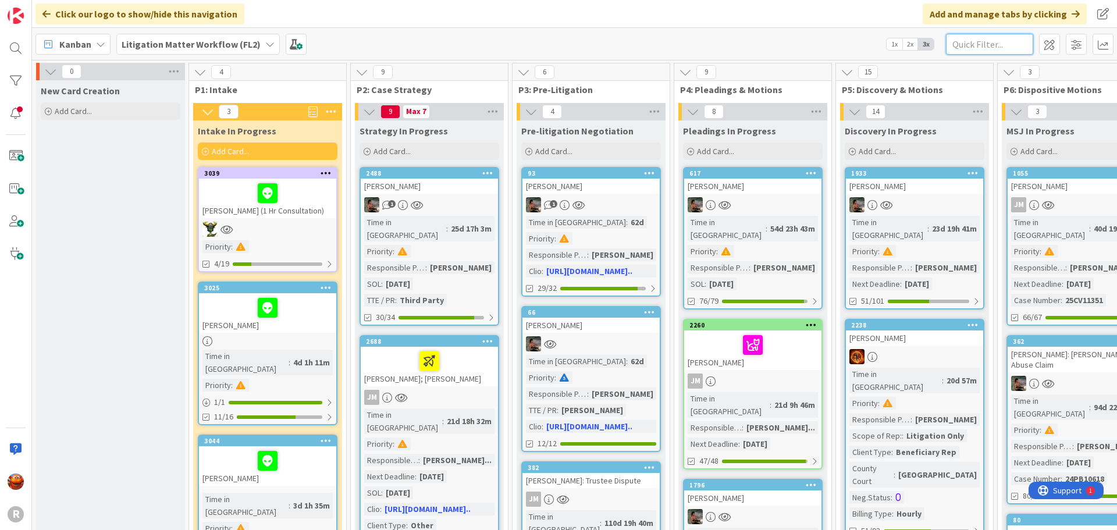
click at [961, 45] on input "text" at bounding box center [989, 44] width 87 height 21
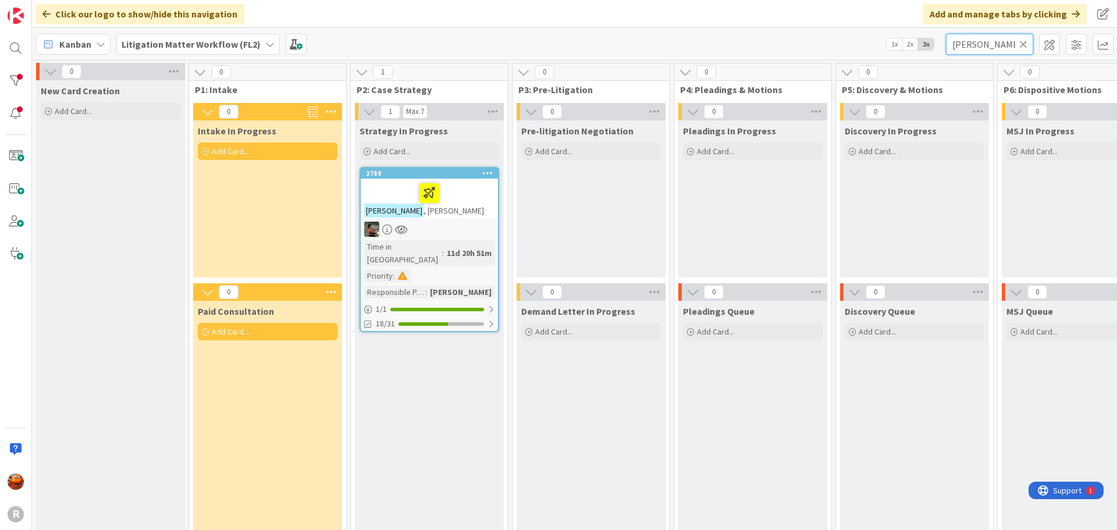
type input "glenn"
click at [469, 226] on div at bounding box center [429, 229] width 137 height 15
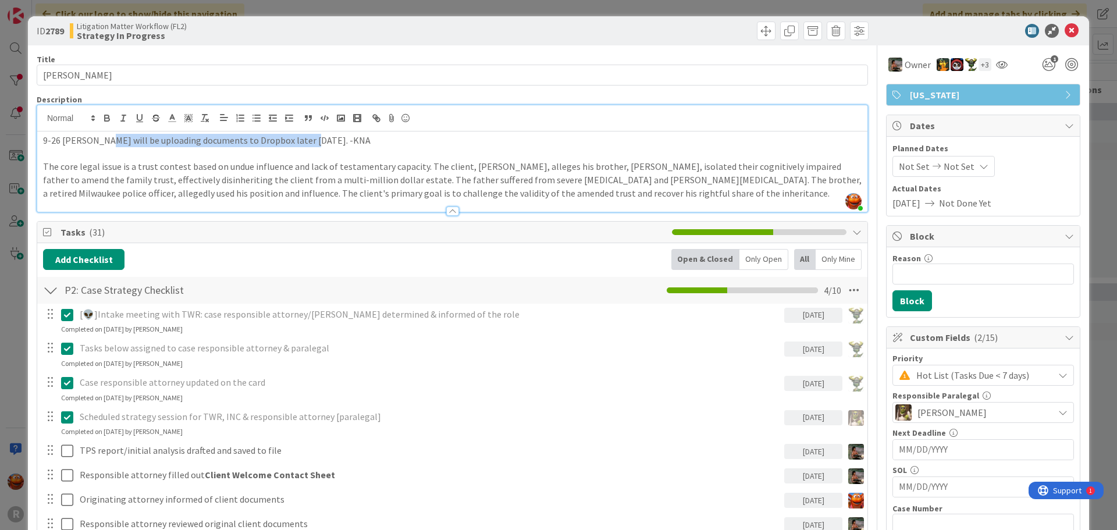
drag, startPoint x: 301, startPoint y: 122, endPoint x: 102, endPoint y: 139, distance: 199.7
click at [102, 139] on p "9-26 Mr. Glenn will be uploading documents to Dropbox later today. -KNA" at bounding box center [452, 140] width 818 height 13
click at [62, 142] on p "9-26 Mr. Glenn will be sending over any documents he has in about a week. He is…" at bounding box center [452, 140] width 818 height 13
click at [58, 142] on p "9-26 Mr. Glenn will be sending over any documents he has in about a week. He is…" at bounding box center [452, 140] width 818 height 13
click at [22, 145] on div "ID 2789 Litigation Matter Workflow (FL2) Strategy In Progress Title 11 / 128 GL…" at bounding box center [558, 265] width 1117 height 530
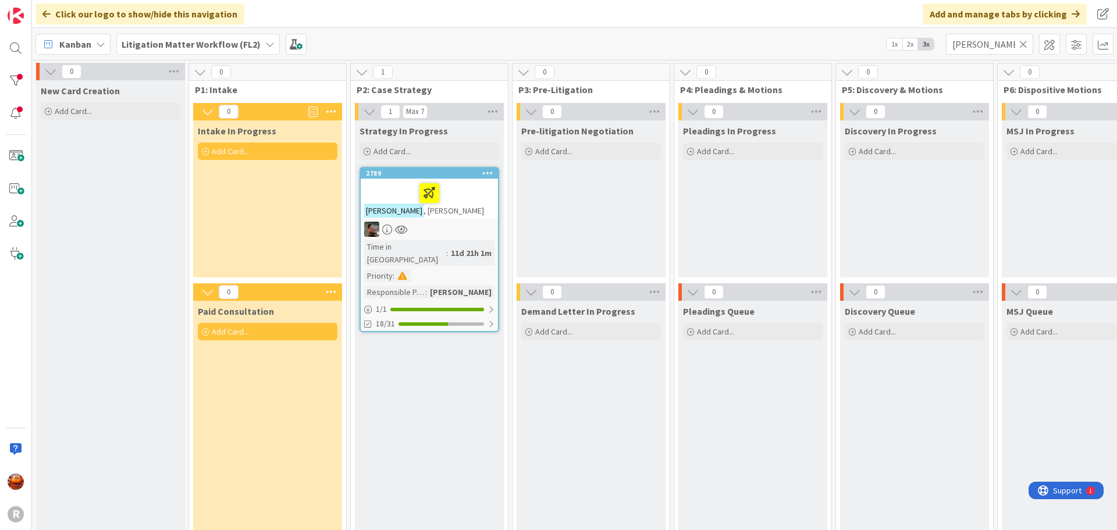
click at [1024, 46] on icon at bounding box center [1023, 44] width 8 height 10
